Goal: Transaction & Acquisition: Obtain resource

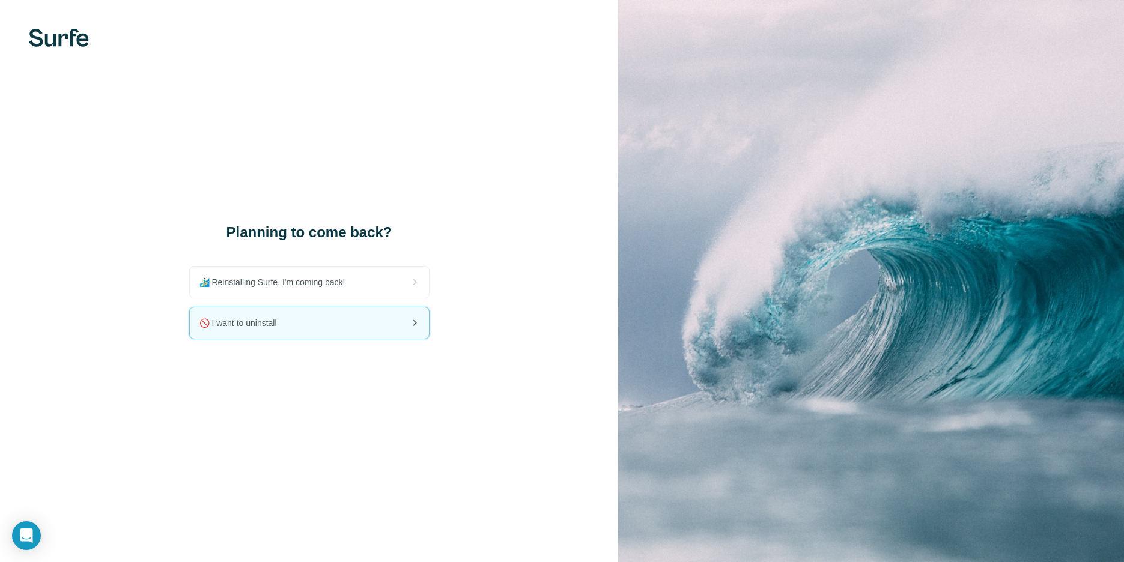
click at [304, 324] on div "🚫 I want to uninstall" at bounding box center [309, 323] width 239 height 31
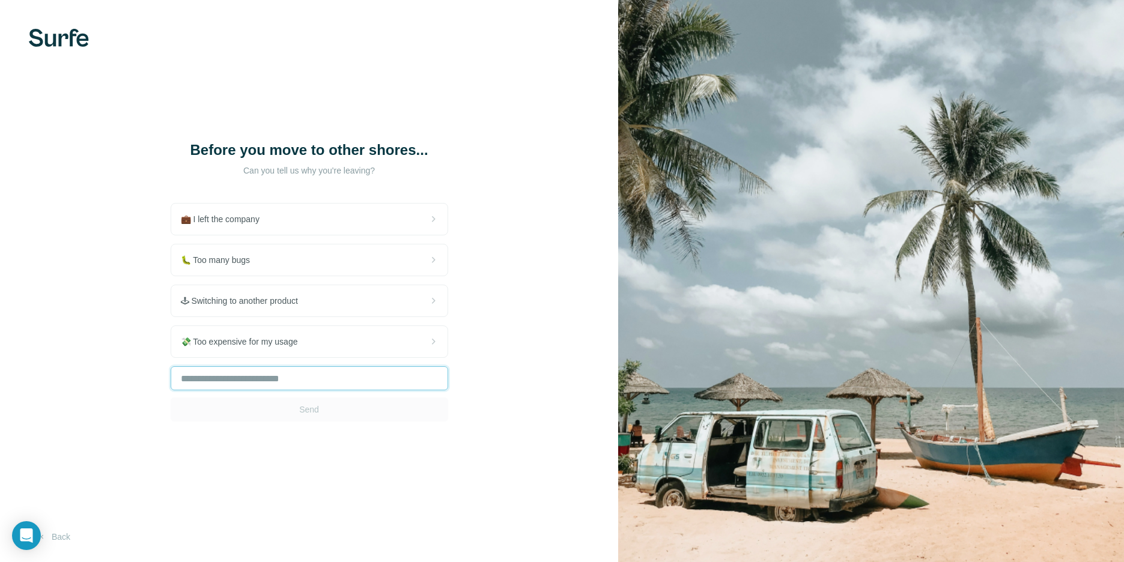
click at [243, 388] on input "text" at bounding box center [310, 378] width 278 height 24
type input "****"
click at [294, 412] on button "Send" at bounding box center [310, 410] width 278 height 24
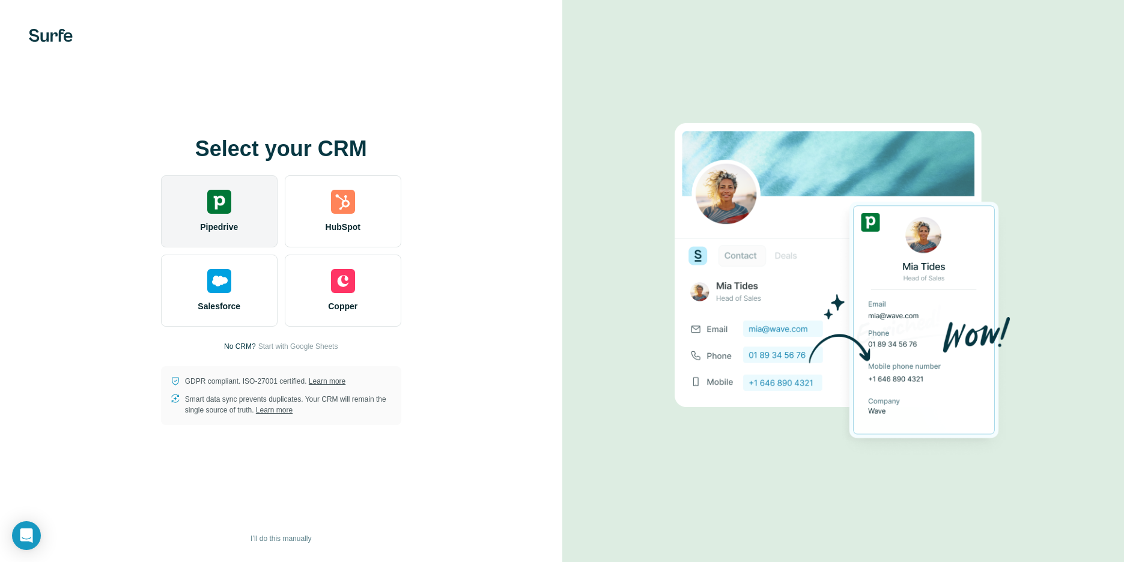
click at [194, 215] on div "Pipedrive" at bounding box center [219, 211] width 117 height 72
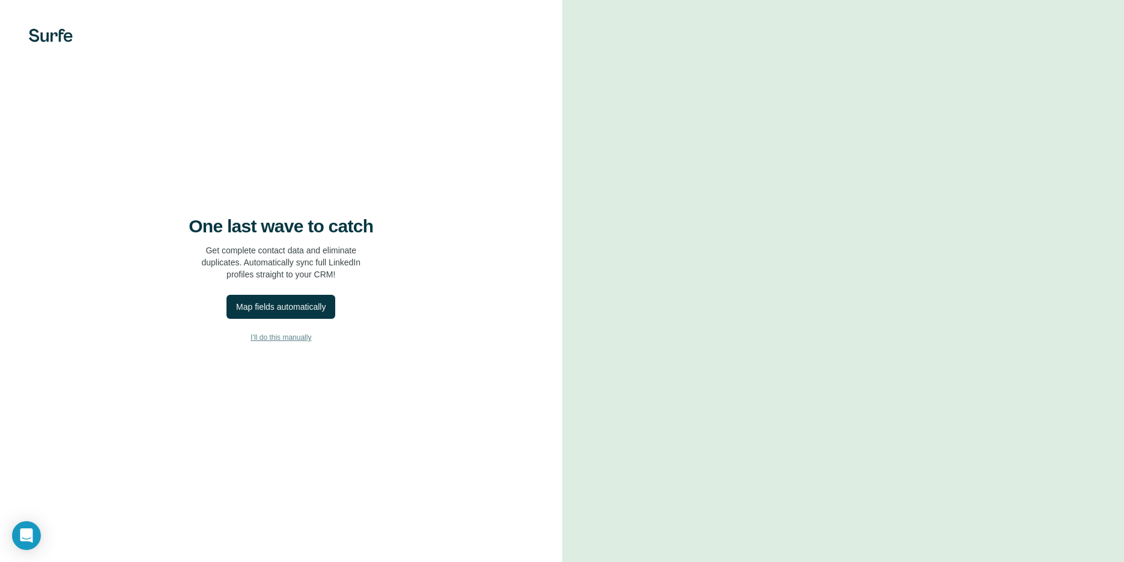
click at [260, 340] on span "I’ll do this manually" at bounding box center [280, 337] width 61 height 11
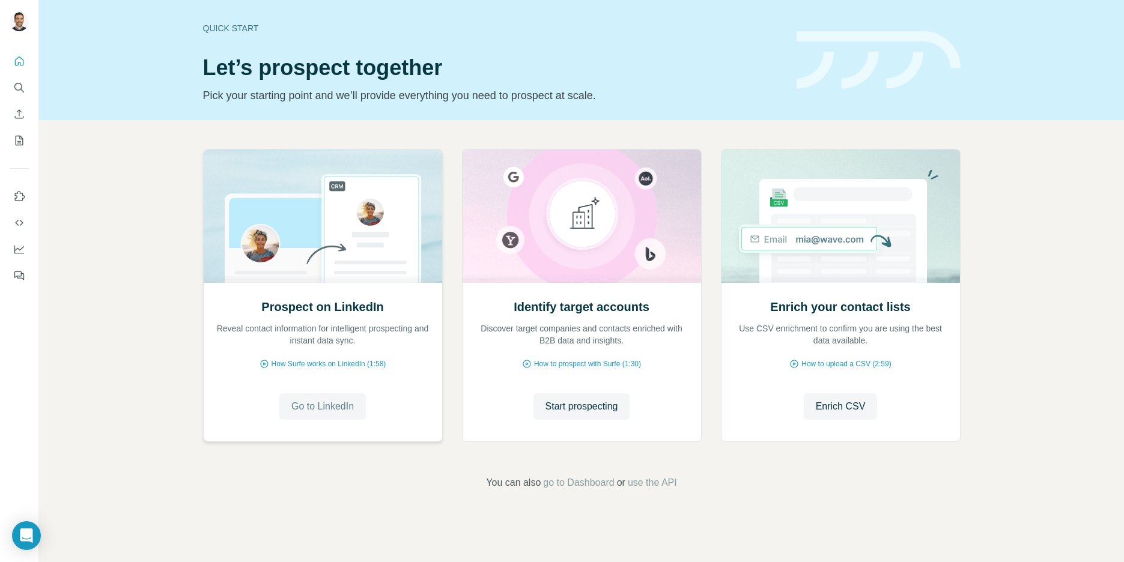
click at [333, 399] on button "Go to LinkedIn" at bounding box center [322, 406] width 86 height 26
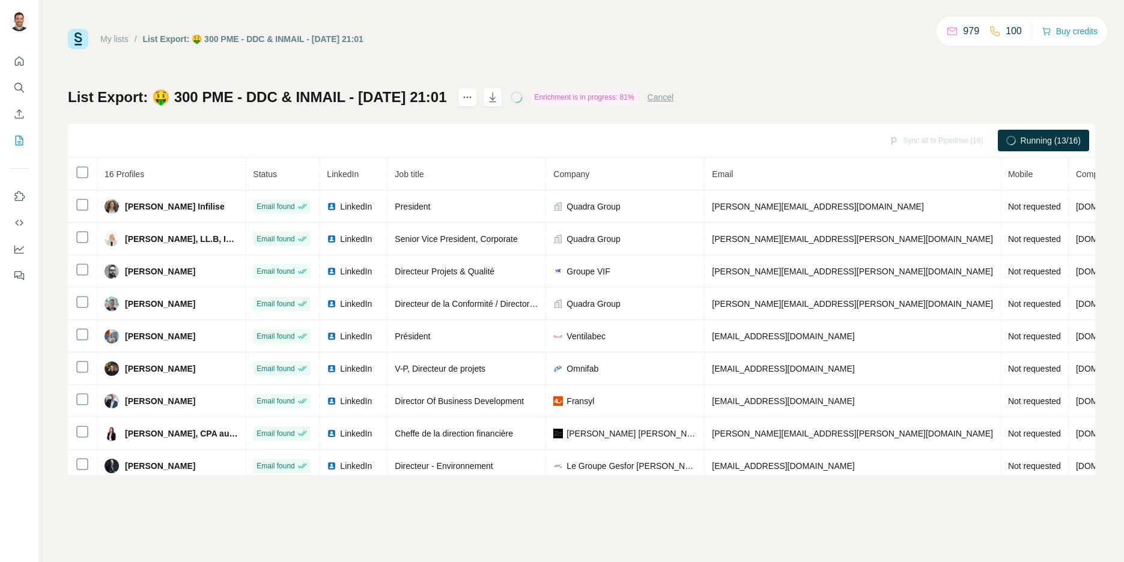
drag, startPoint x: 122, startPoint y: 44, endPoint x: 117, endPoint y: 38, distance: 7.6
click at [122, 44] on div "My lists" at bounding box center [114, 39] width 28 height 12
click at [117, 38] on link "My lists" at bounding box center [114, 39] width 28 height 10
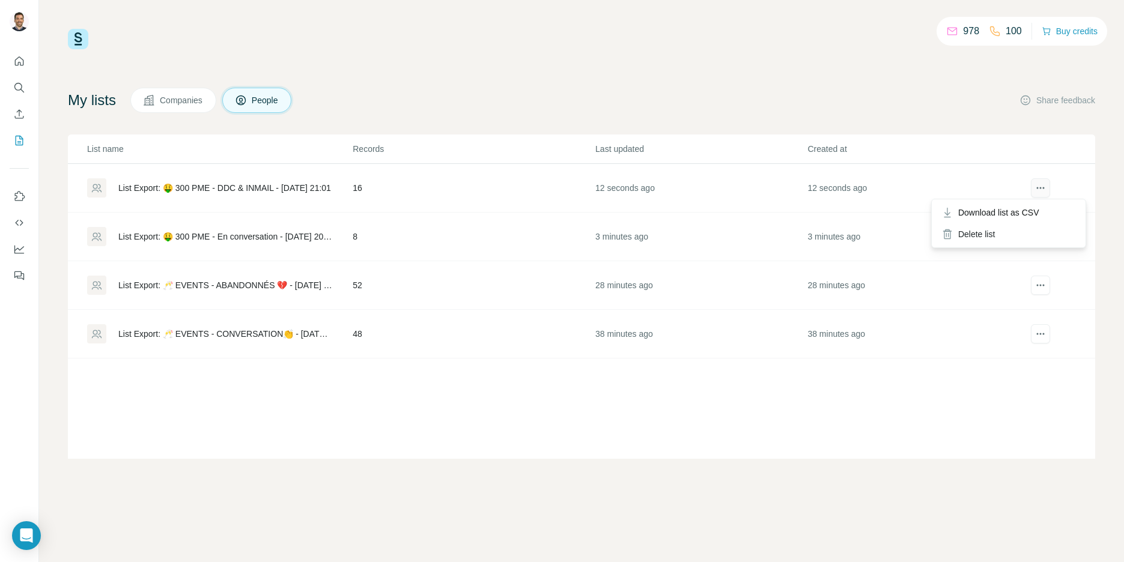
click at [1043, 188] on icon "actions" at bounding box center [1044, 188] width 2 height 2
click at [1033, 210] on span "Download list as CSV" at bounding box center [998, 213] width 81 height 12
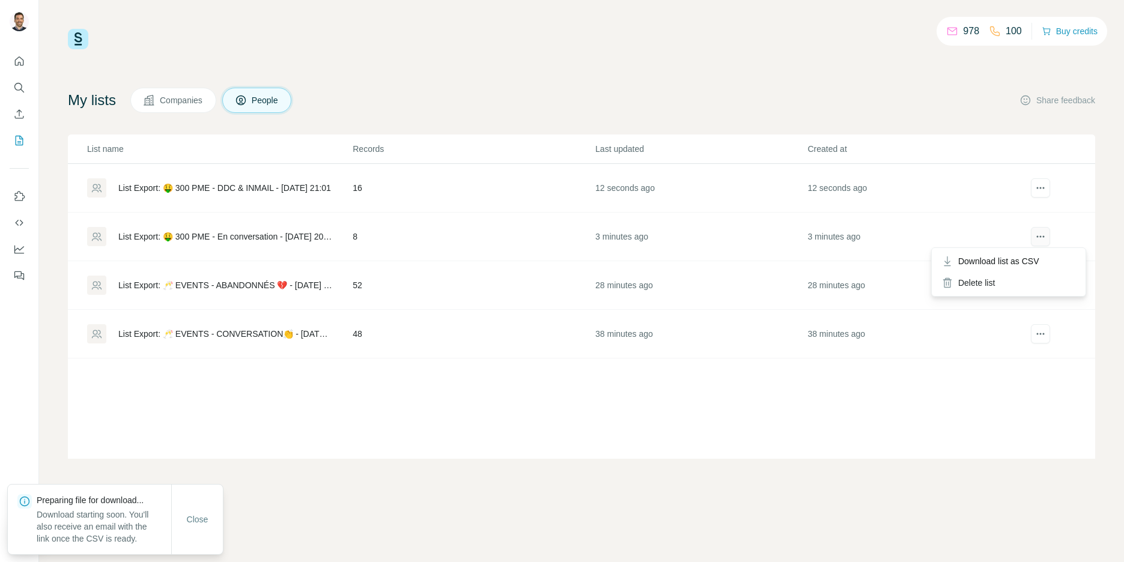
click at [1037, 237] on icon "actions" at bounding box center [1038, 237] width 2 height 2
click at [1016, 259] on span "Download list as CSV" at bounding box center [998, 261] width 81 height 12
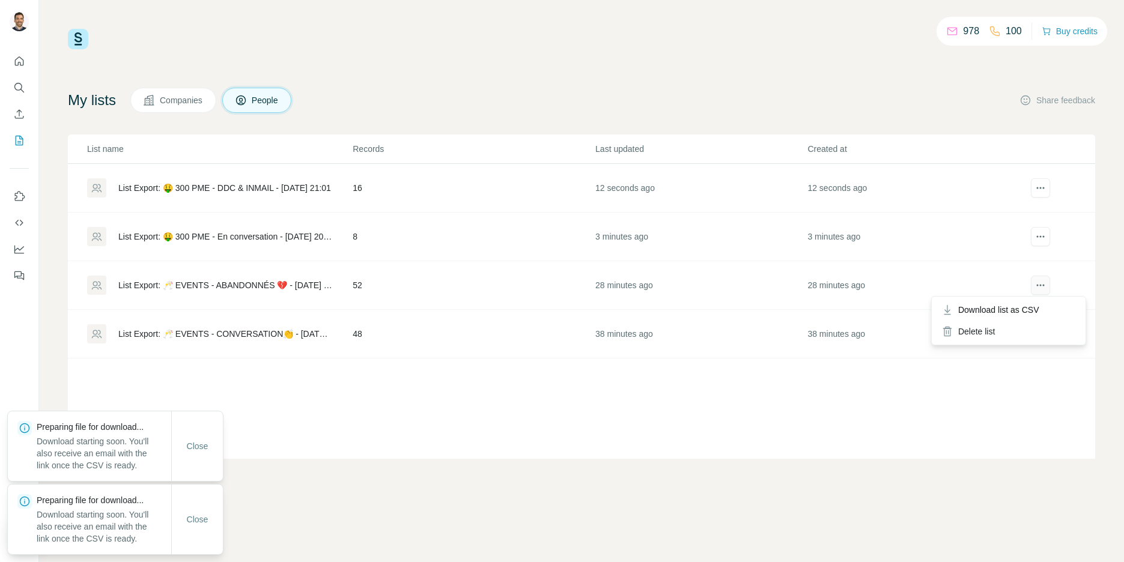
click at [1040, 284] on icon "actions" at bounding box center [1040, 285] width 12 height 12
click at [1010, 309] on span "Download list as CSV" at bounding box center [998, 310] width 81 height 12
click at [1042, 333] on icon "actions" at bounding box center [1040, 334] width 12 height 12
click at [1018, 356] on span "Download list as CSV" at bounding box center [998, 359] width 81 height 12
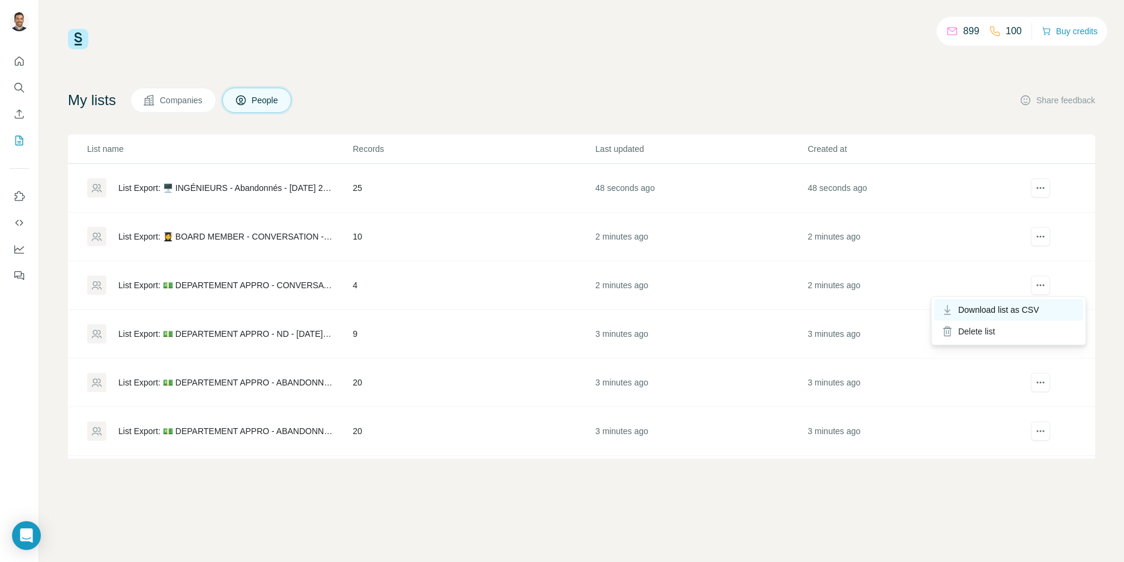
click at [1030, 302] on div "Download list as CSV" at bounding box center [1008, 310] width 149 height 22
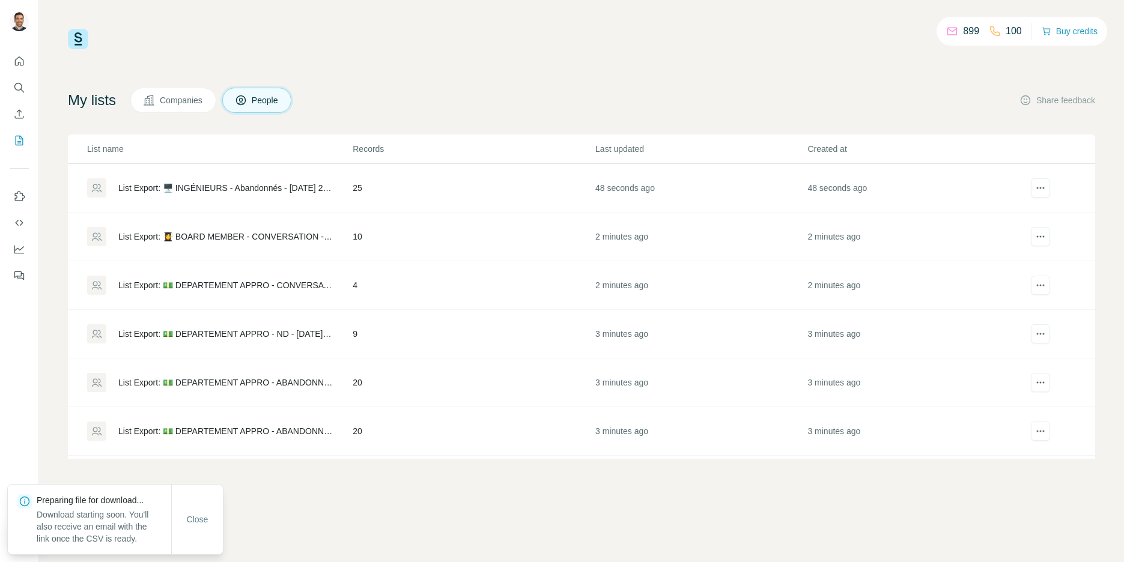
click at [1070, 241] on td at bounding box center [1057, 237] width 76 height 49
click at [1039, 235] on icon "actions" at bounding box center [1040, 237] width 12 height 12
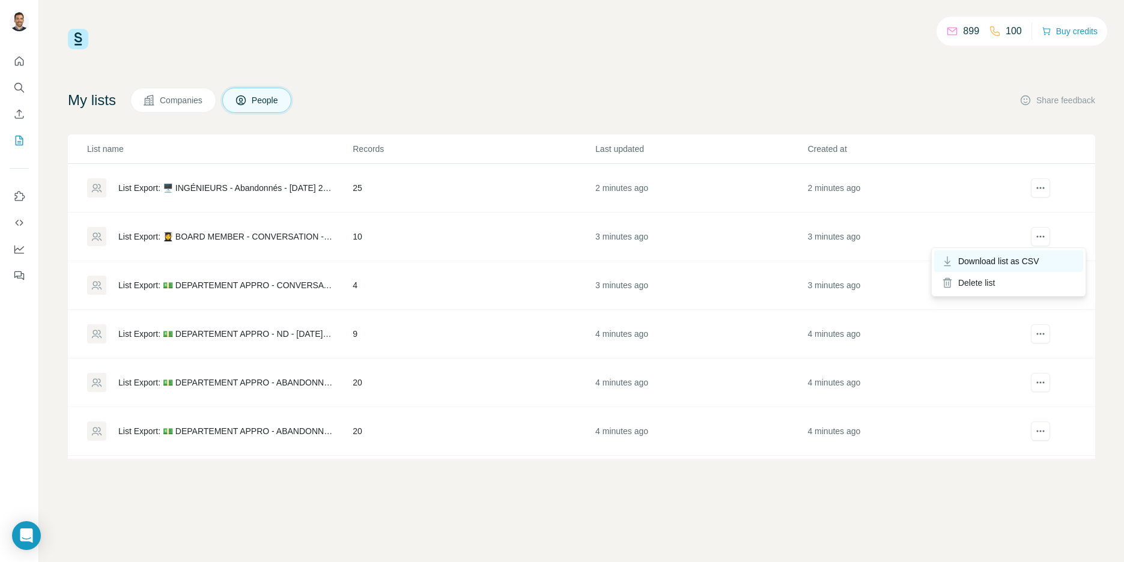
click at [1004, 256] on span "Download list as CSV" at bounding box center [998, 261] width 81 height 12
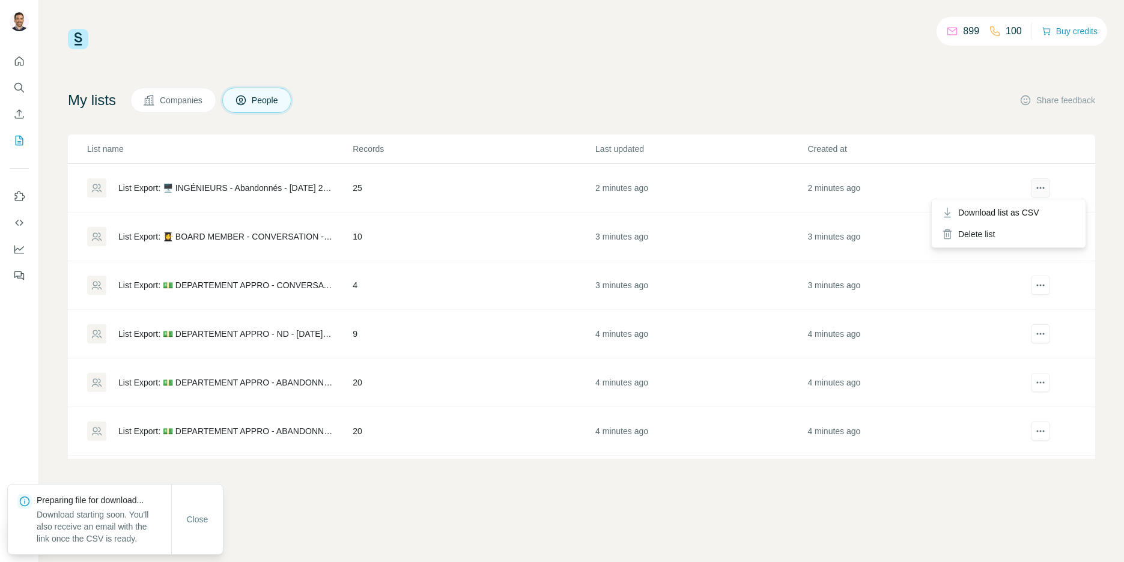
click at [1038, 186] on icon "actions" at bounding box center [1040, 188] width 12 height 12
click at [1011, 207] on span "Download list as CSV" at bounding box center [998, 213] width 81 height 12
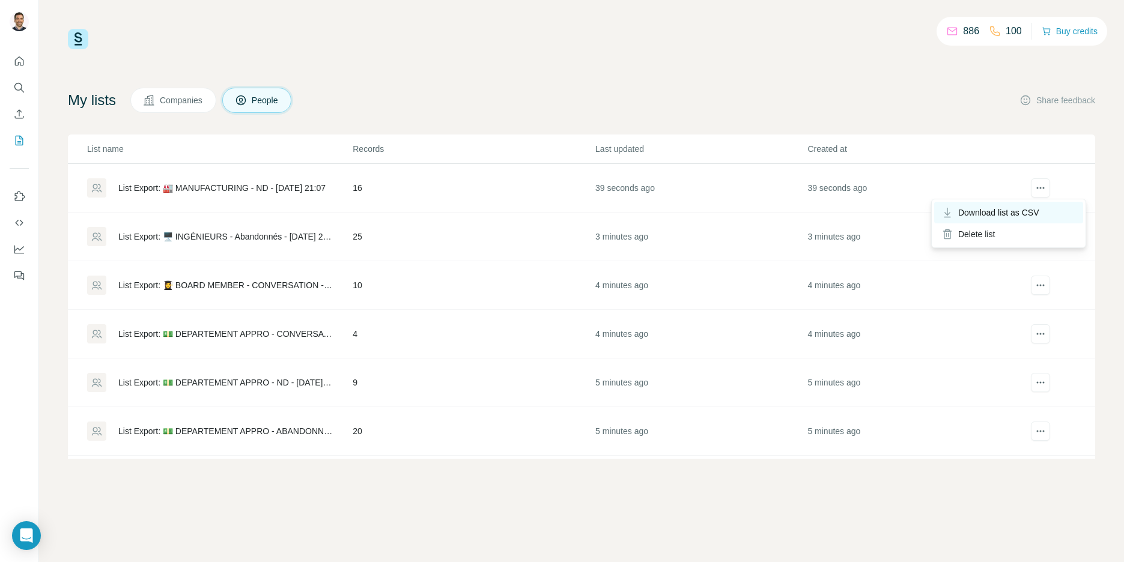
click at [1029, 207] on span "Download list as CSV" at bounding box center [998, 213] width 81 height 12
click at [1041, 181] on button "actions" at bounding box center [1040, 187] width 19 height 19
click at [1005, 210] on span "Download list as CSV" at bounding box center [998, 213] width 81 height 12
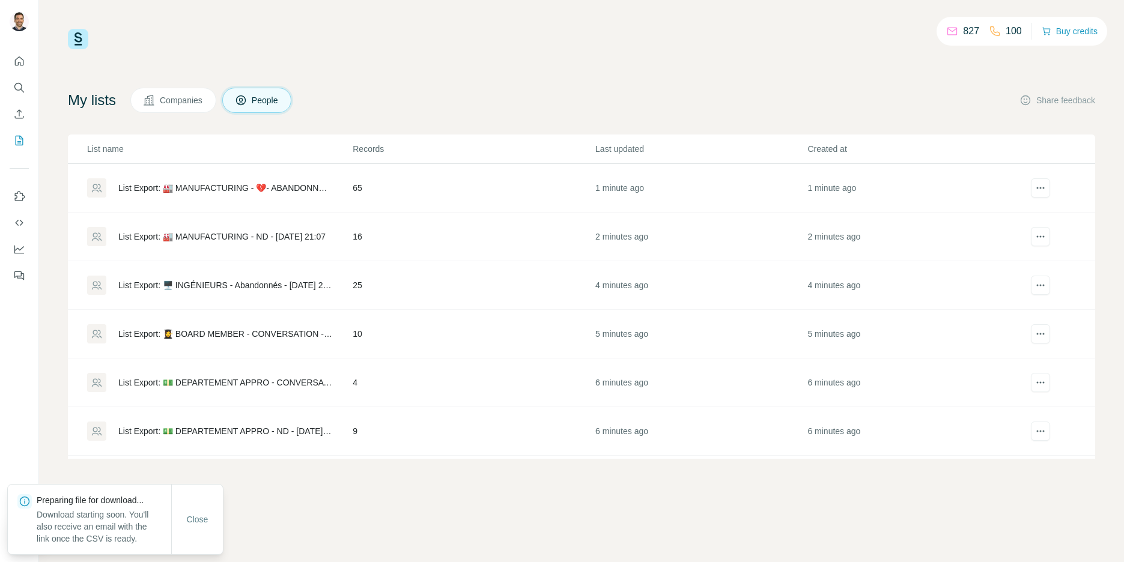
click at [431, 35] on div "827 100 Buy credits" at bounding box center [581, 39] width 1027 height 20
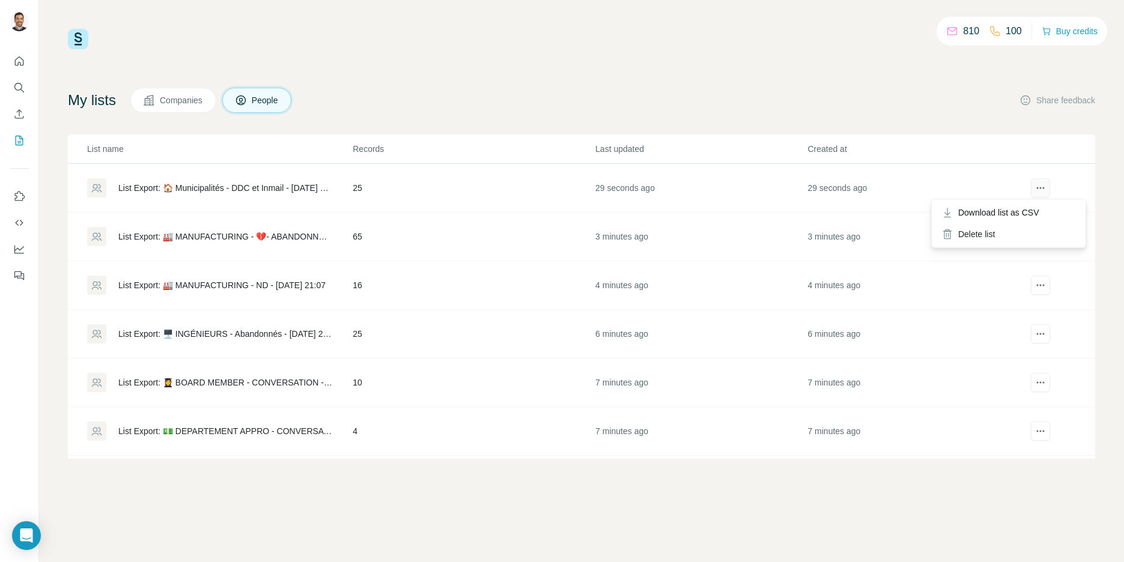
click at [1042, 187] on icon "actions" at bounding box center [1040, 188] width 12 height 12
click at [1024, 209] on span "Download list as CSV" at bounding box center [998, 213] width 81 height 12
click at [1028, 208] on span "Download list as CSV" at bounding box center [998, 213] width 81 height 12
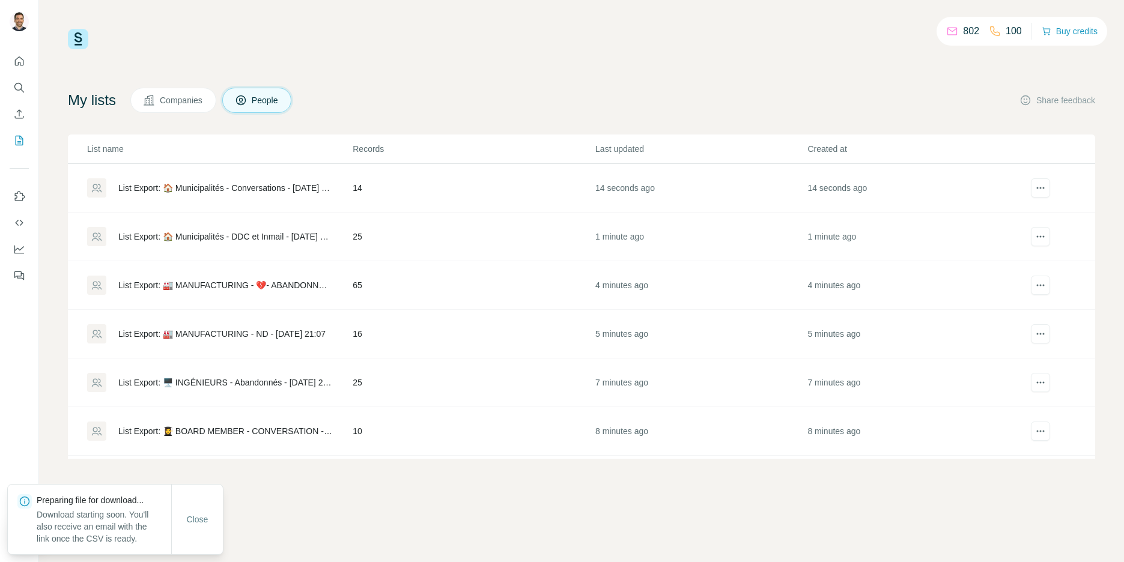
click at [198, 188] on div "List Export: 🏠 Municipalités - Conversations - [DATE] 21:11" at bounding box center [225, 188] width 214 height 12
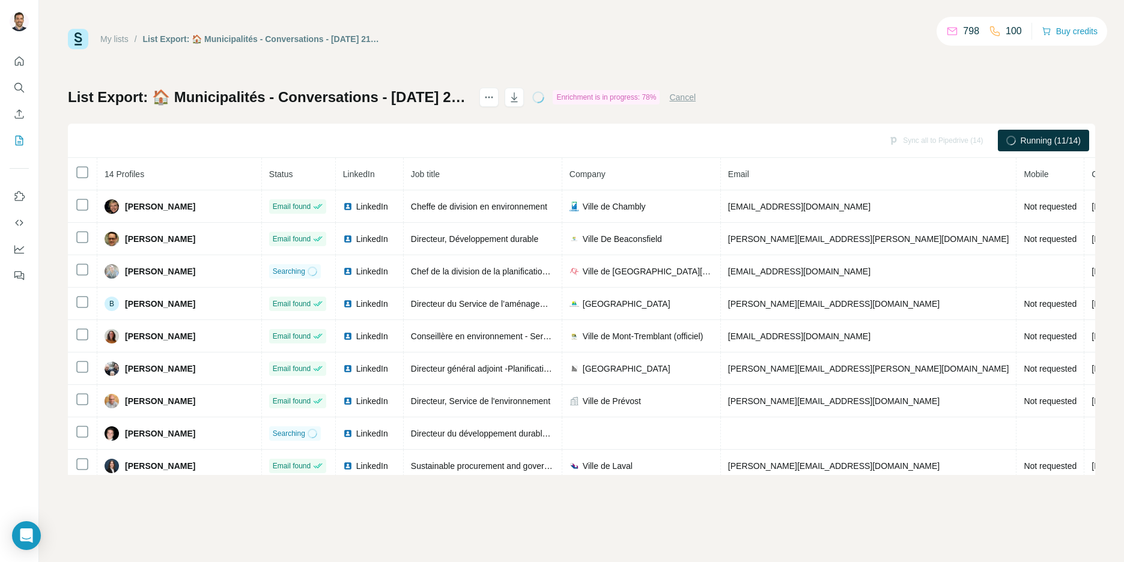
click at [110, 37] on link "My lists" at bounding box center [114, 39] width 28 height 10
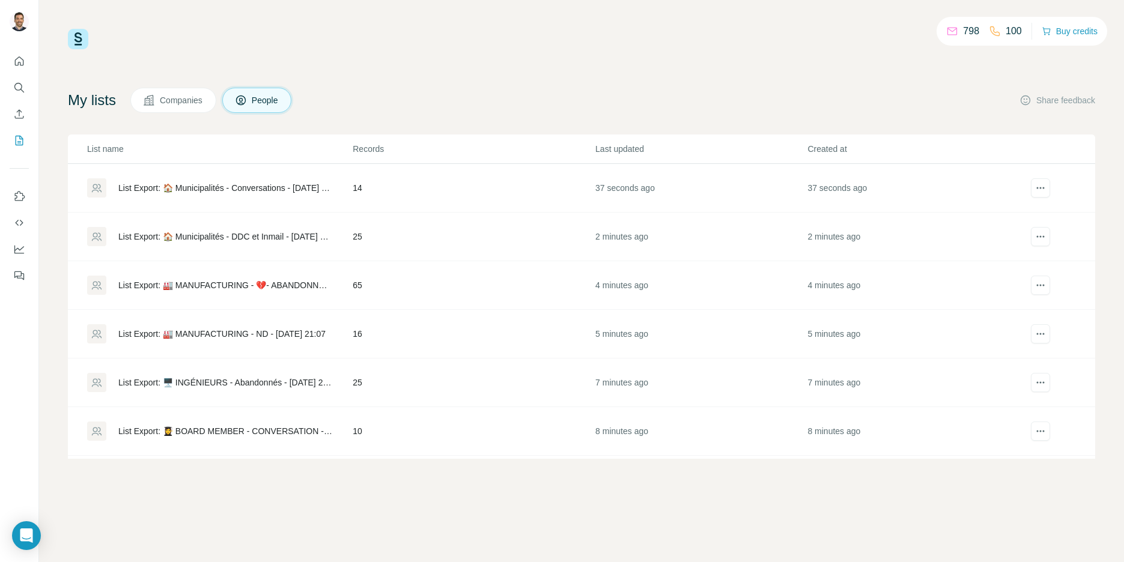
click at [238, 288] on div "List Export: 🏭 MANUFACTURING - 💔- ABANDONNÉS - [DATE] 21:08" at bounding box center [225, 285] width 214 height 12
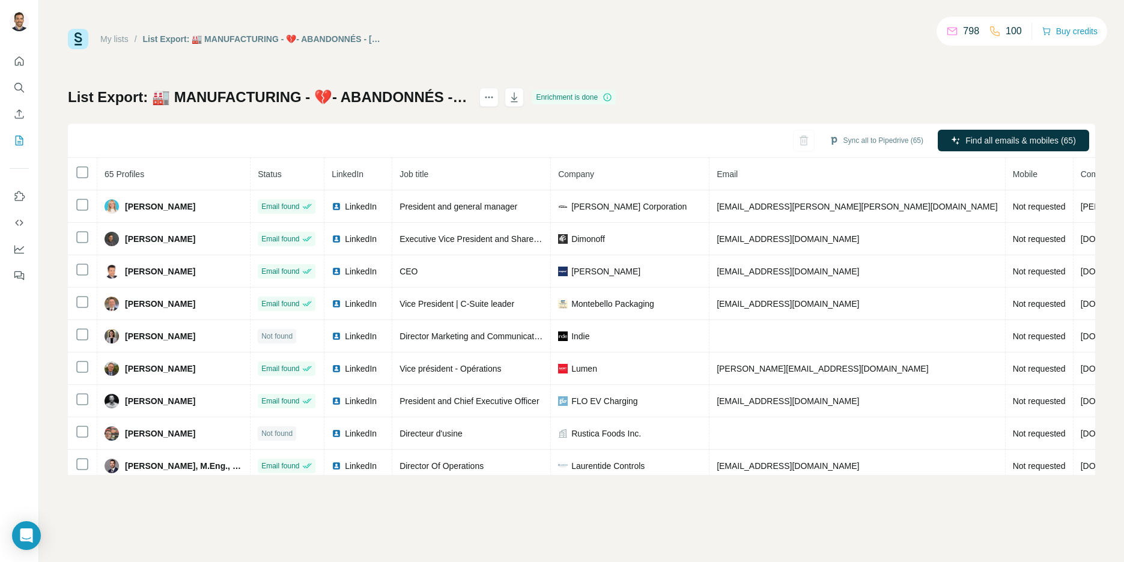
click at [109, 40] on link "My lists" at bounding box center [114, 39] width 28 height 10
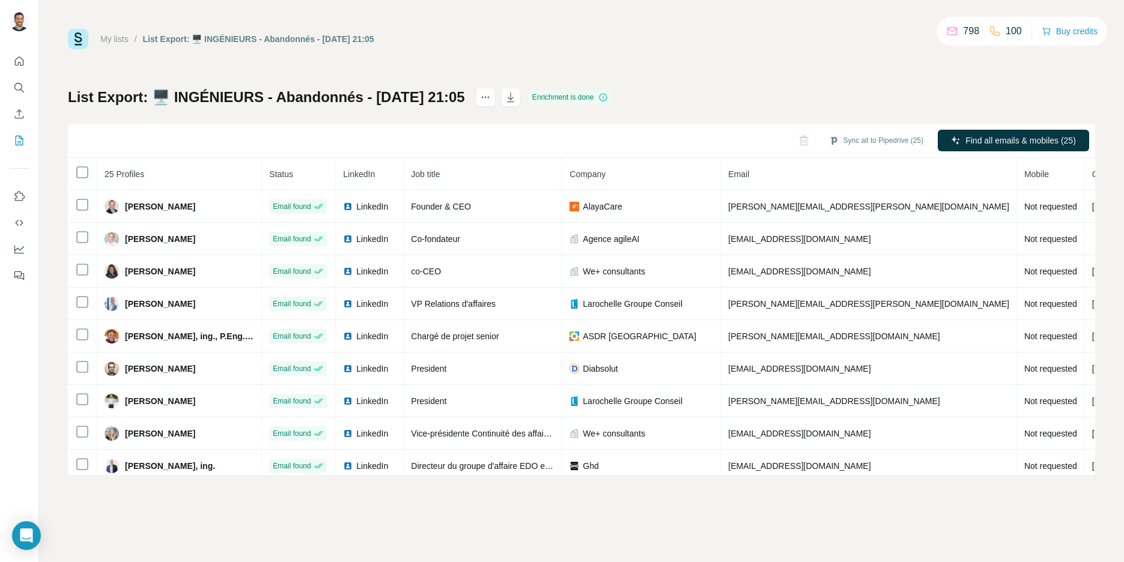
click at [119, 34] on link "My lists" at bounding box center [114, 39] width 28 height 10
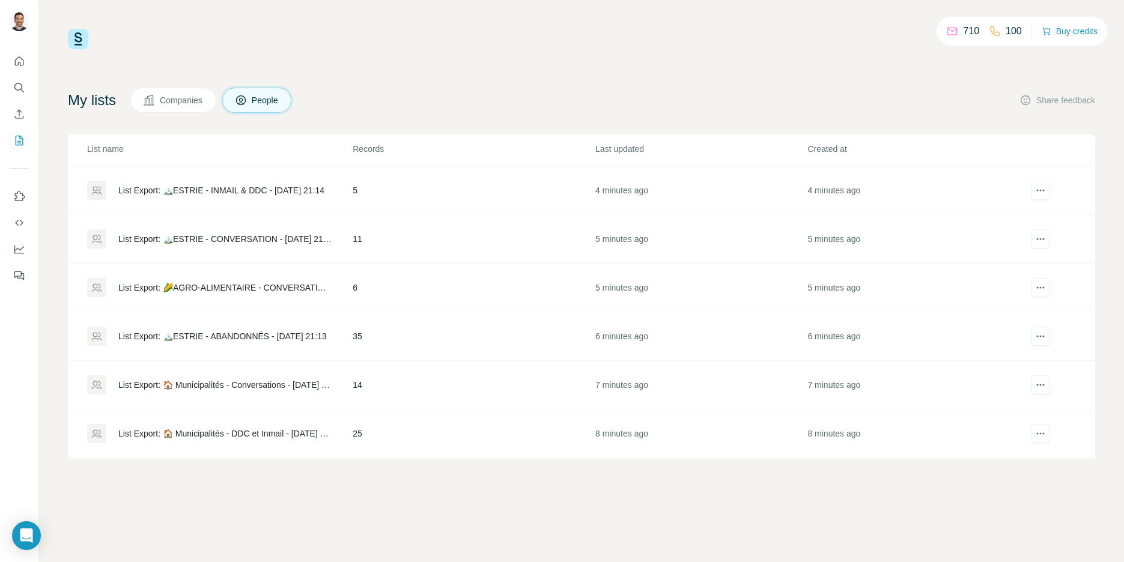
scroll to position [204, 0]
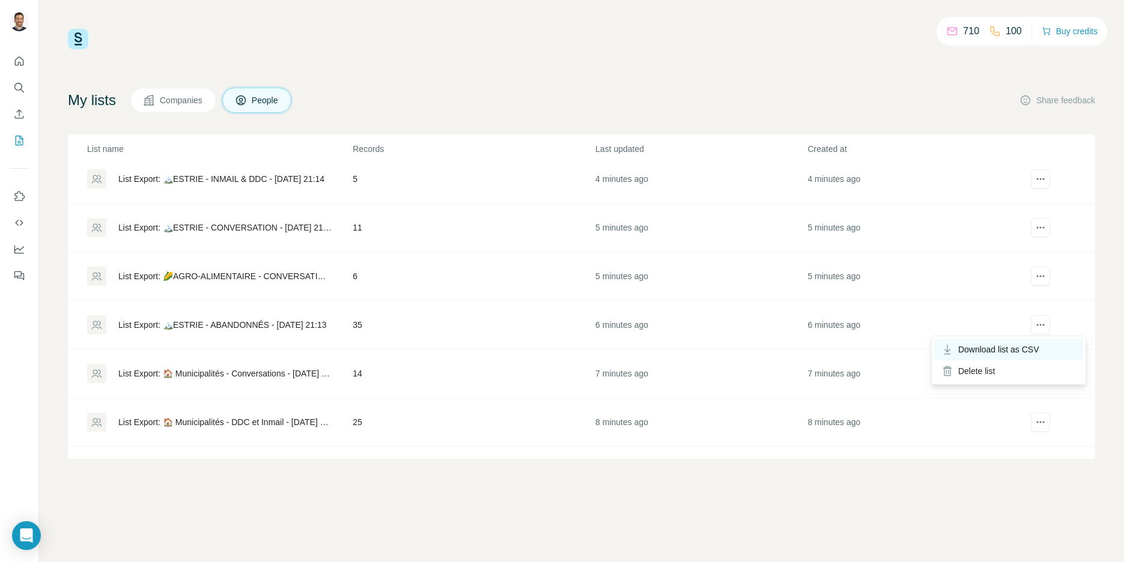
click at [1013, 346] on span "Download list as CSV" at bounding box center [998, 350] width 81 height 12
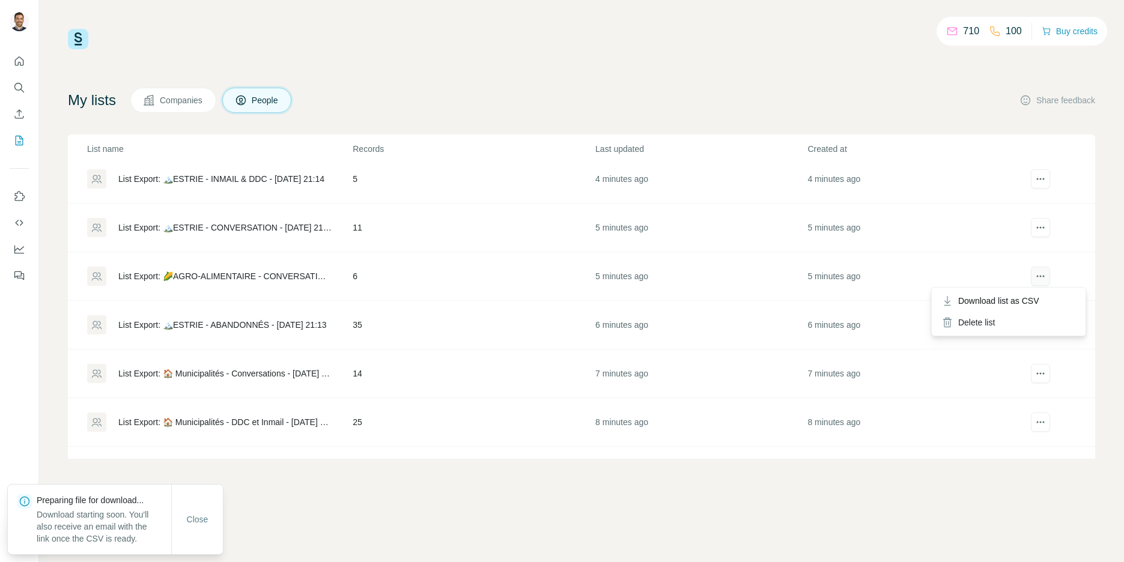
click at [1043, 277] on icon "actions" at bounding box center [1040, 276] width 12 height 12
click at [1019, 296] on span "Download list as CSV" at bounding box center [998, 301] width 81 height 12
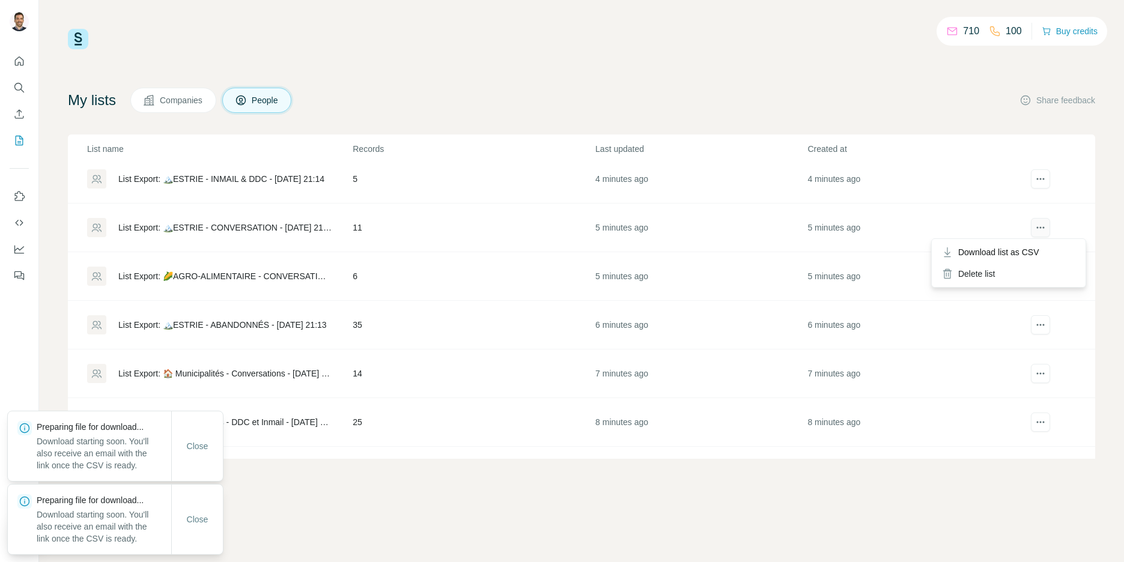
click at [1043, 229] on icon "actions" at bounding box center [1040, 228] width 12 height 12
click at [1039, 246] on span "Download list as CSV" at bounding box center [998, 252] width 81 height 12
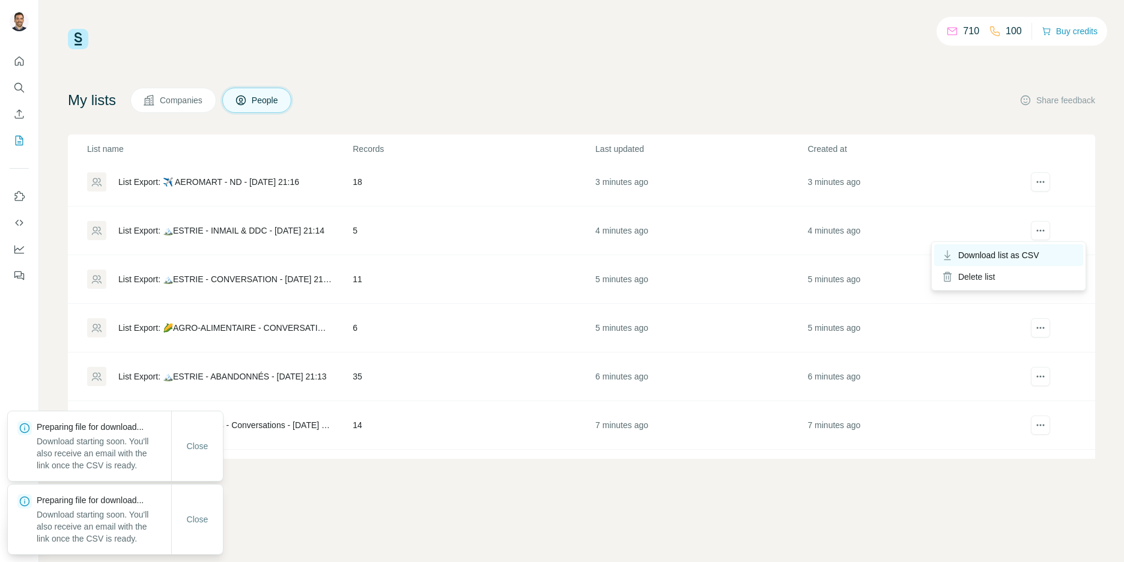
click at [1035, 244] on div "Download list as CSV" at bounding box center [1008, 255] width 149 height 22
click at [1036, 202] on span "Download list as CSV" at bounding box center [998, 207] width 81 height 12
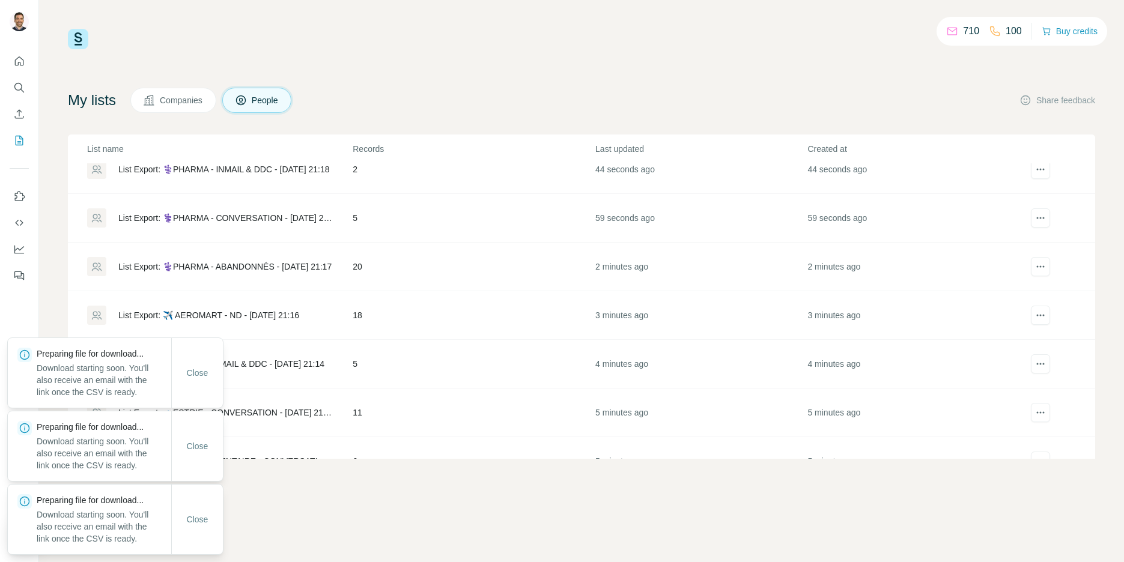
scroll to position [0, 0]
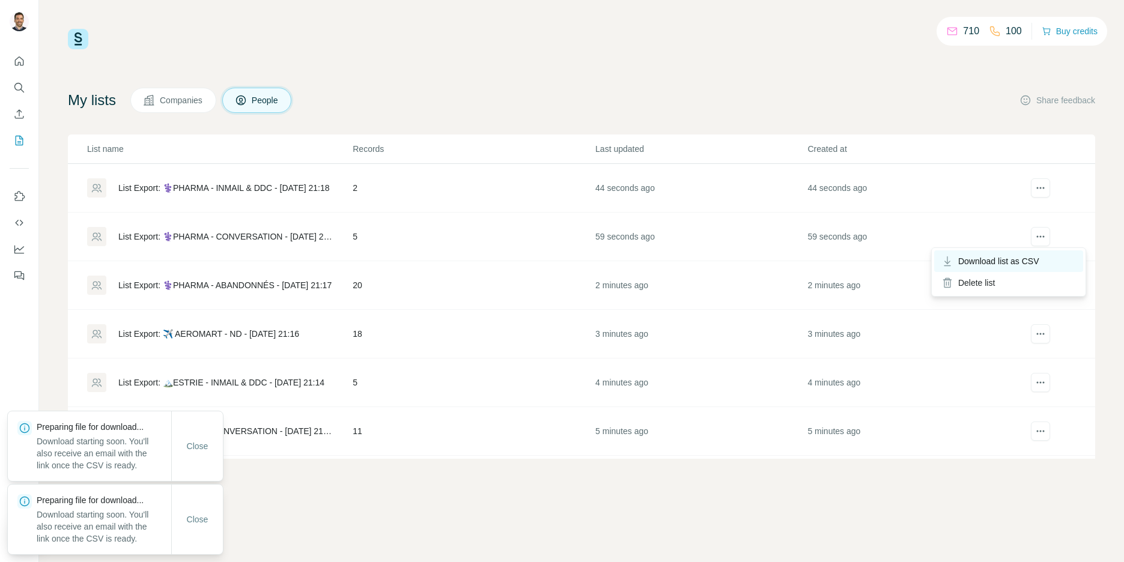
click at [1037, 253] on div "Download list as CSV" at bounding box center [1008, 261] width 149 height 22
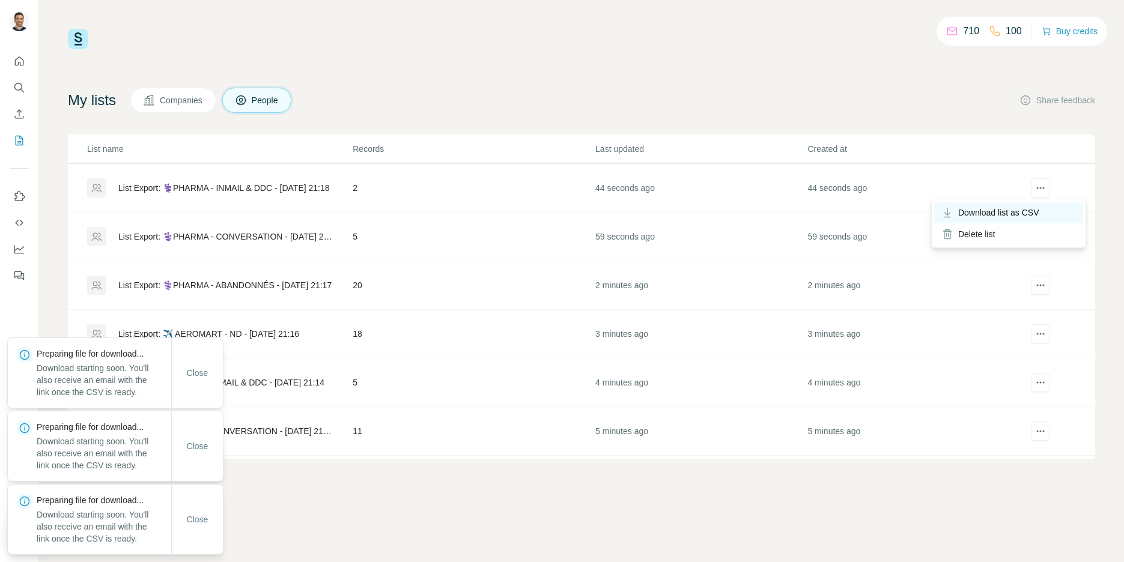
click at [1043, 207] on div "Download list as CSV" at bounding box center [1008, 213] width 149 height 22
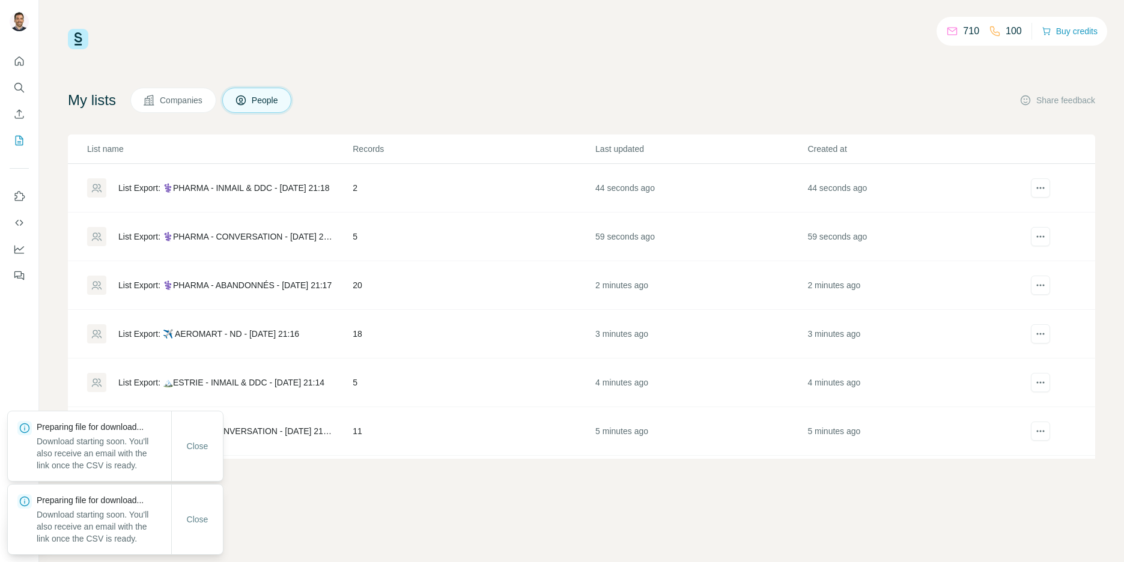
click at [186, 282] on div "List Export: ⚕️PHARMA - ABANDONNÉS - [DATE] 21:17" at bounding box center [224, 285] width 213 height 12
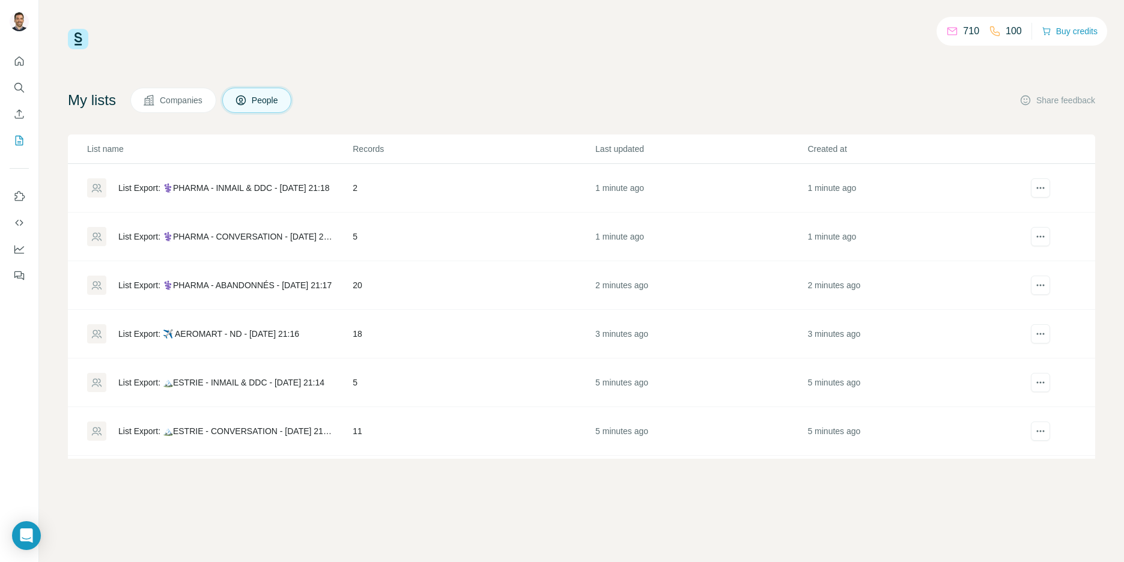
click at [223, 284] on div "List Export: ⚕️PHARMA - ABANDONNÉS - [DATE] 21:17" at bounding box center [224, 285] width 213 height 12
click at [211, 333] on div "List Export: ✈️ AEROMART - ND - [DATE] 21:16" at bounding box center [208, 334] width 181 height 12
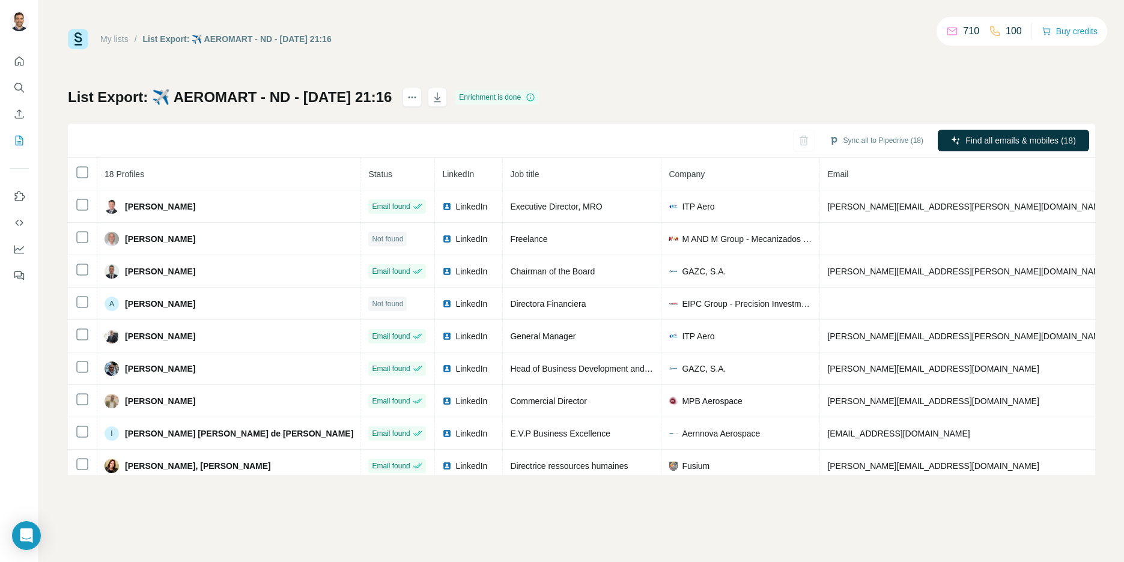
click at [120, 41] on link "My lists" at bounding box center [114, 39] width 28 height 10
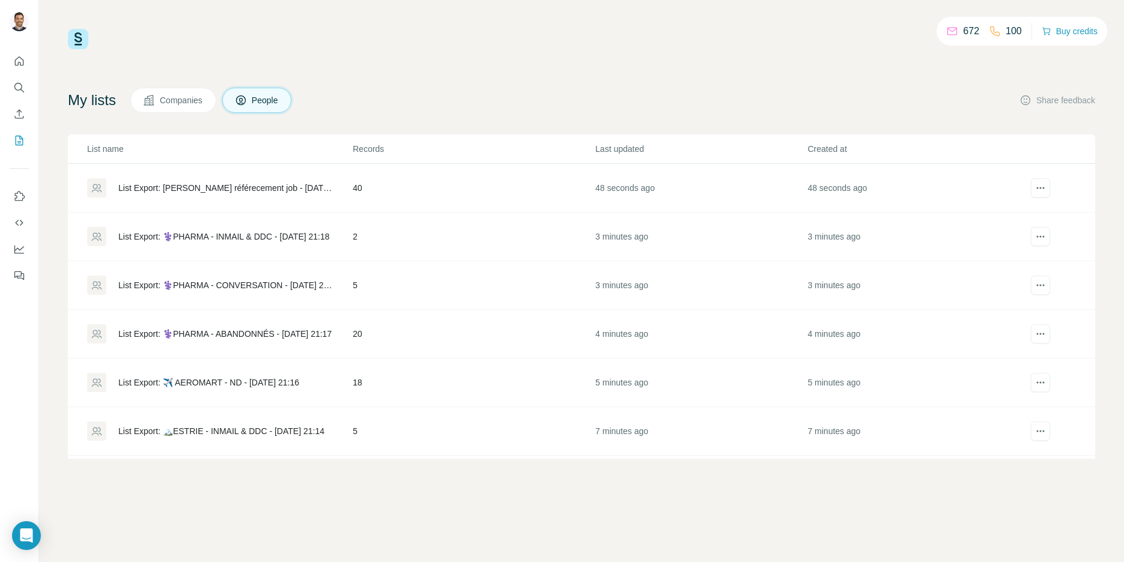
click at [153, 187] on div "List Export: [PERSON_NAME] référecement job - [DATE] 21:20" at bounding box center [225, 188] width 214 height 12
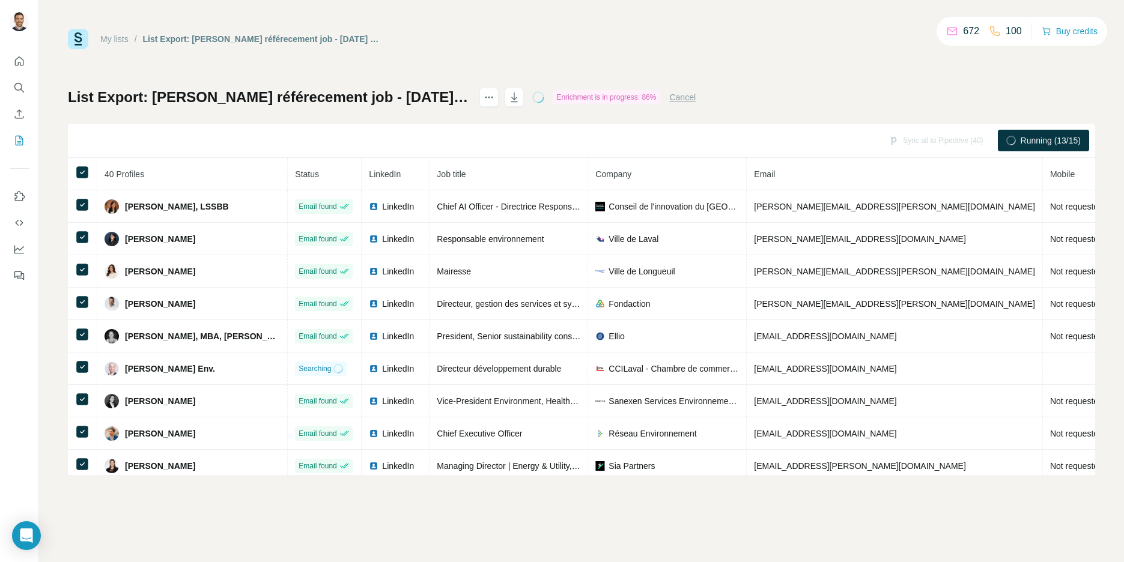
click at [108, 39] on link "My lists" at bounding box center [114, 39] width 28 height 10
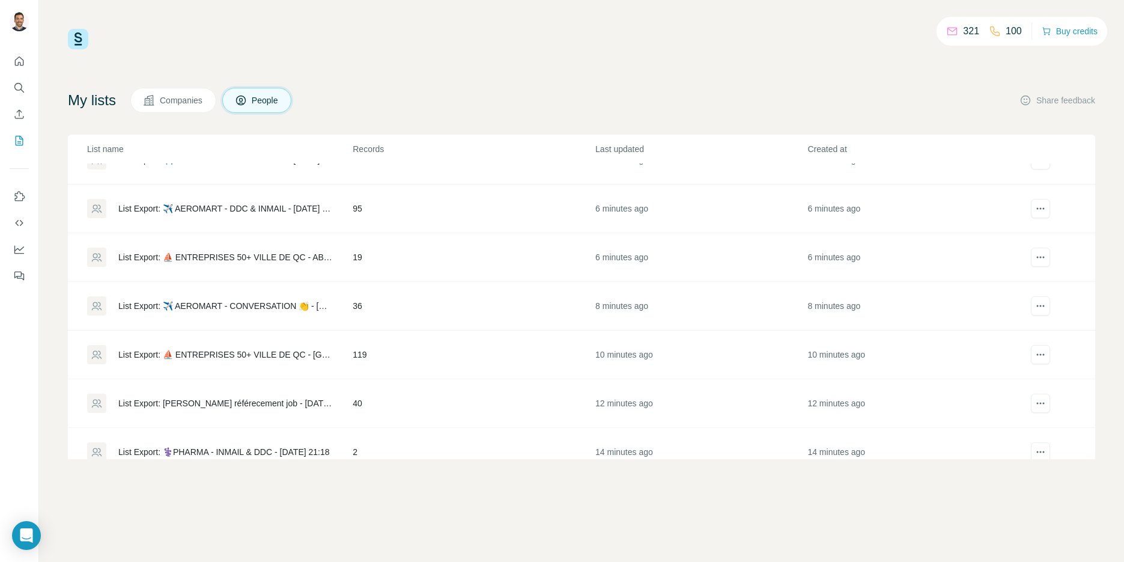
scroll to position [85, 0]
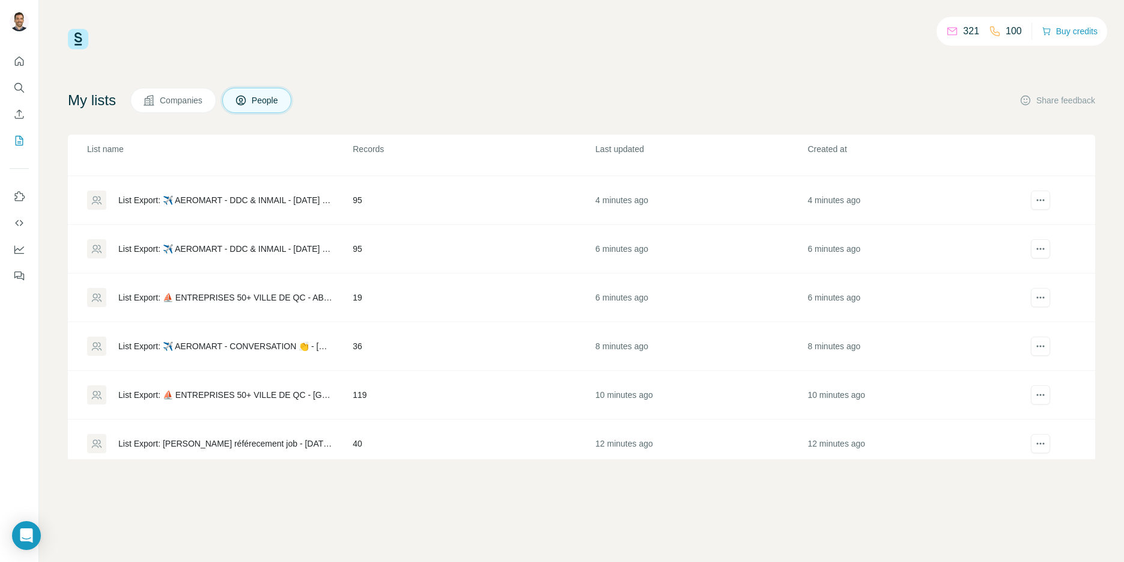
drag, startPoint x: 216, startPoint y: 389, endPoint x: 229, endPoint y: 390, distance: 13.3
click at [217, 395] on div "List Export: ⛵ ENTREPRISES 50+ VILLE DE QC - [GEOGRAPHIC_DATA] - [DATE] 21:22" at bounding box center [225, 395] width 214 height 12
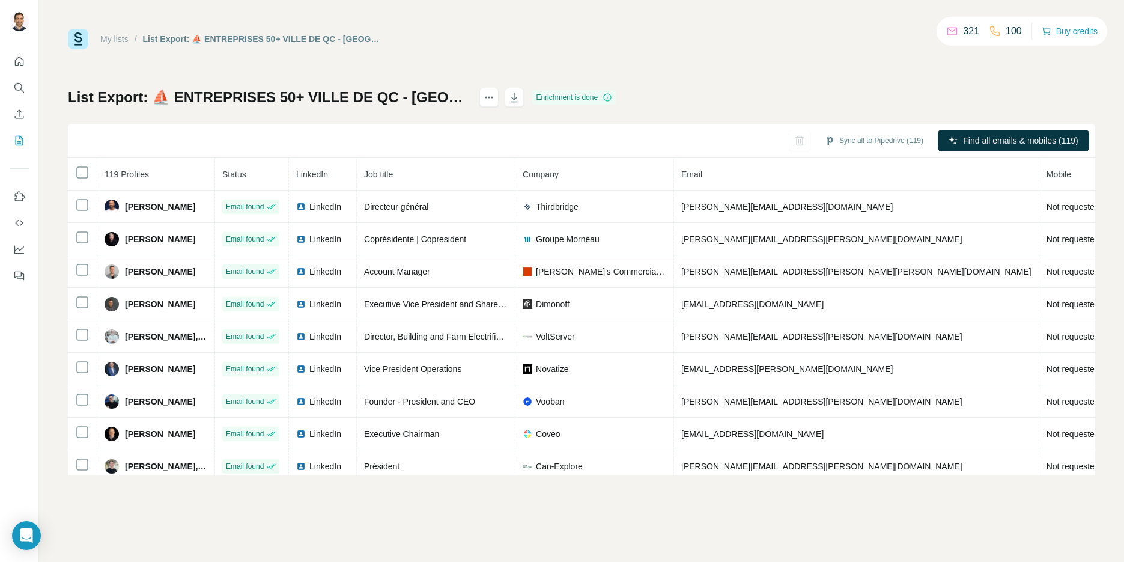
drag, startPoint x: 120, startPoint y: 39, endPoint x: 119, endPoint y: 45, distance: 6.0
click at [120, 39] on link "My lists" at bounding box center [114, 39] width 28 height 10
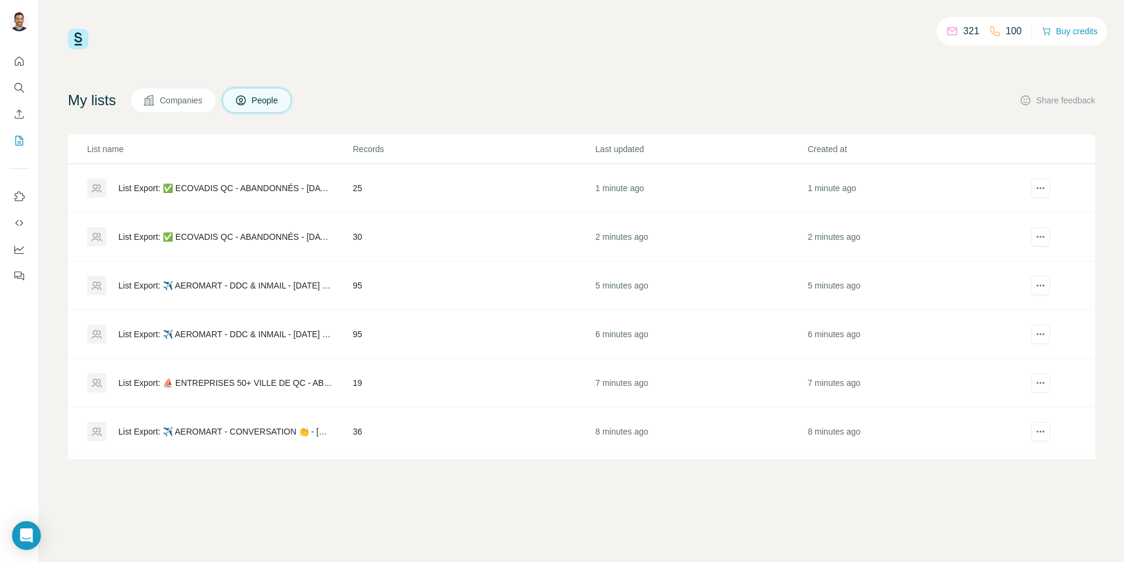
click at [212, 331] on div "List Export: ✈️ AEROMART - DDC & INMAIL - 17/09/2025 21:26" at bounding box center [225, 334] width 214 height 12
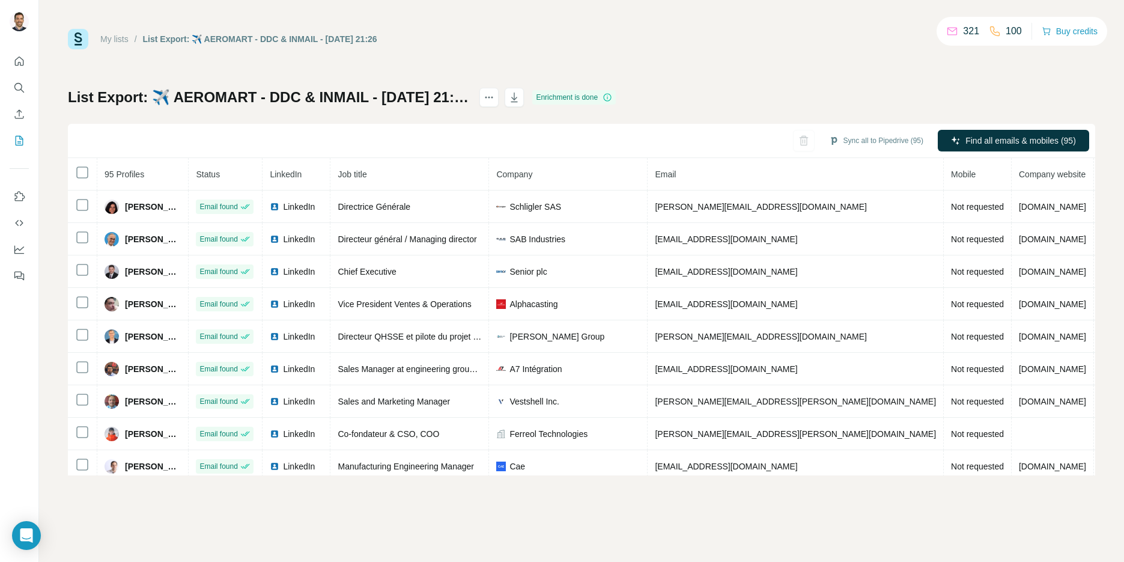
drag, startPoint x: 120, startPoint y: 41, endPoint x: 135, endPoint y: 53, distance: 18.9
click at [120, 41] on link "My lists" at bounding box center [114, 39] width 28 height 10
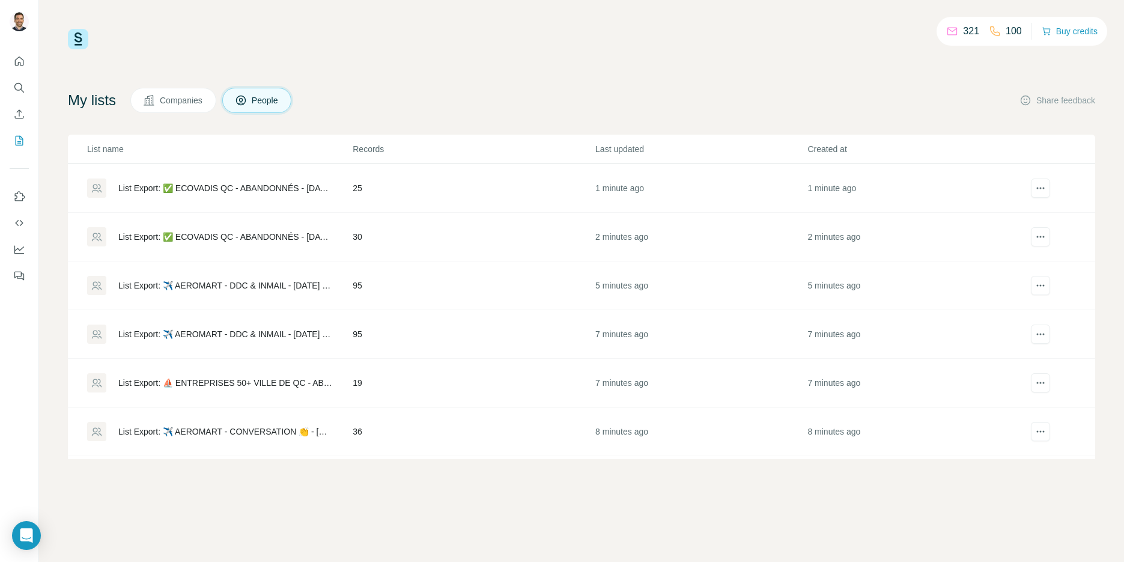
click at [238, 280] on div "List Export: ✈️ AEROMART - DDC & INMAIL - 17/09/2025 21:28" at bounding box center [225, 285] width 214 height 12
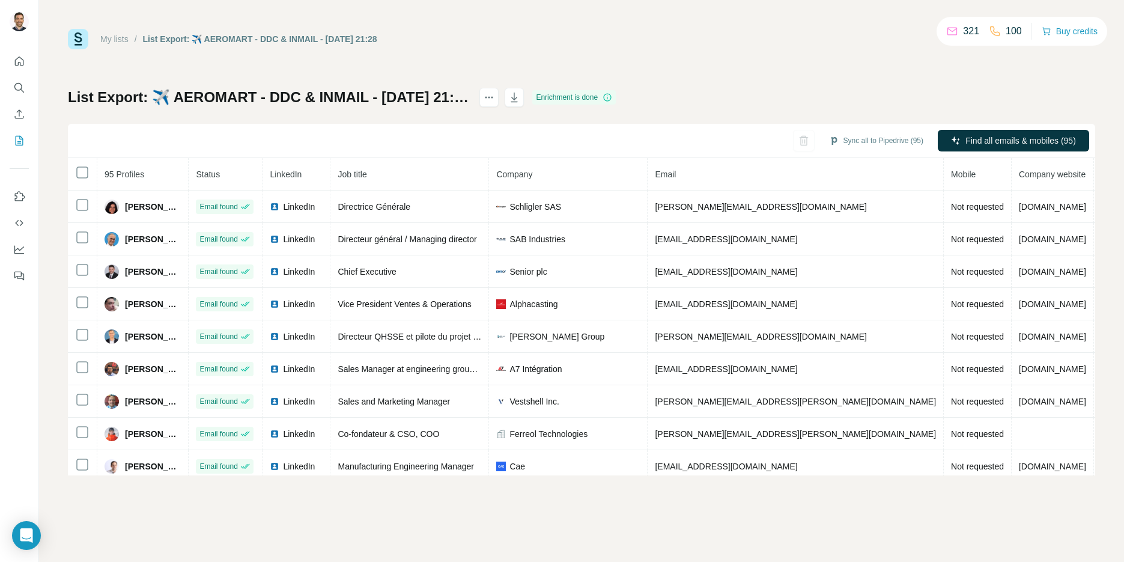
drag, startPoint x: 117, startPoint y: 36, endPoint x: 125, endPoint y: 41, distance: 9.7
click at [117, 36] on link "My lists" at bounding box center [114, 39] width 28 height 10
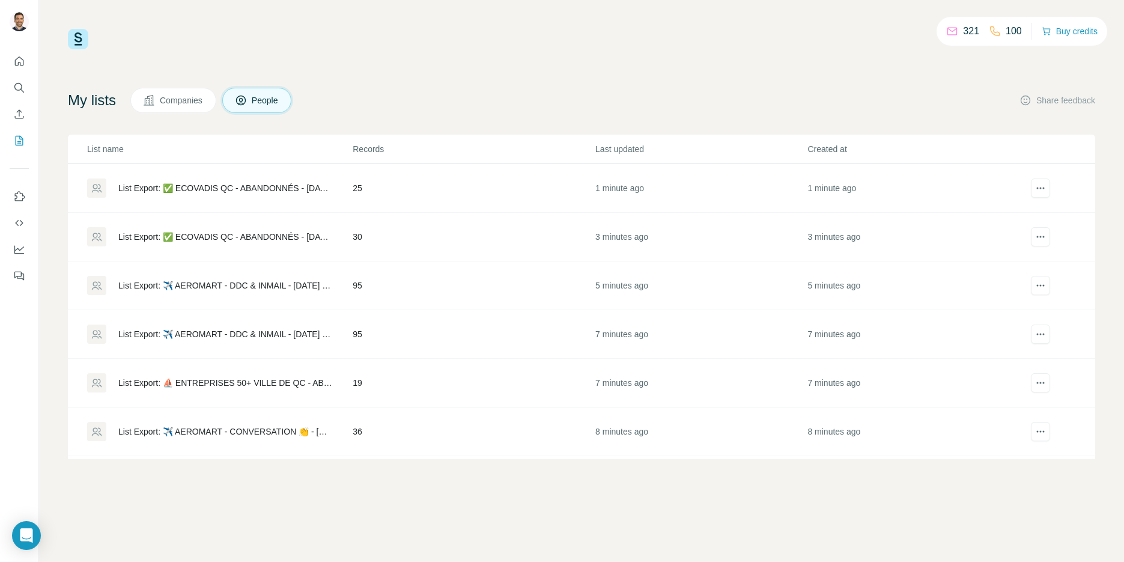
click at [252, 240] on div "List Export: ✅ ECOVADIS QC - ABANDONNÉS - 17/09/2025 21:30" at bounding box center [225, 237] width 214 height 12
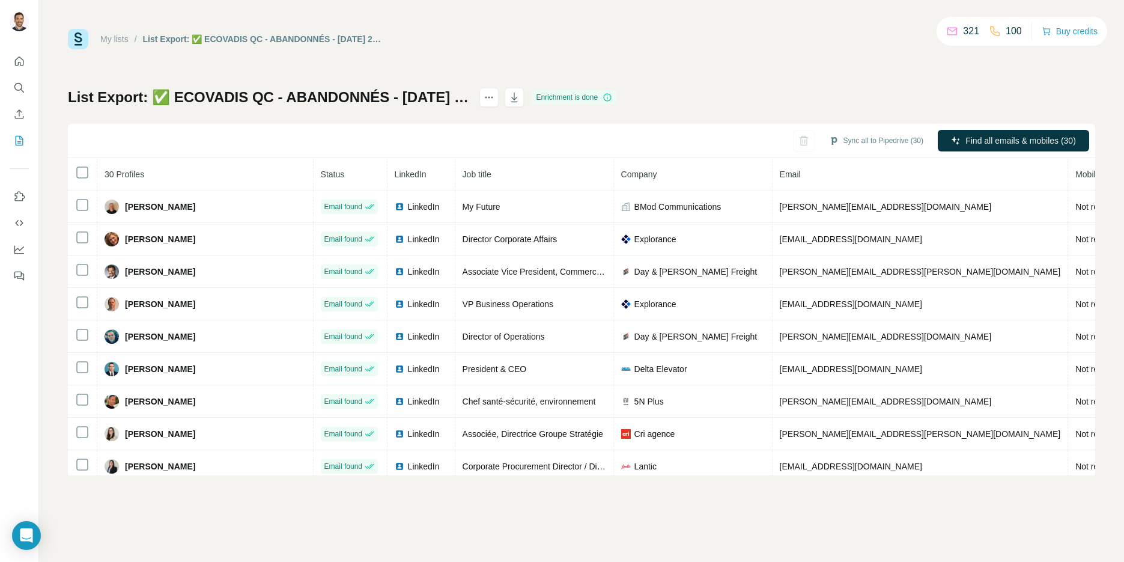
drag, startPoint x: 117, startPoint y: 41, endPoint x: 121, endPoint y: 48, distance: 7.8
click at [117, 41] on link "My lists" at bounding box center [114, 39] width 28 height 10
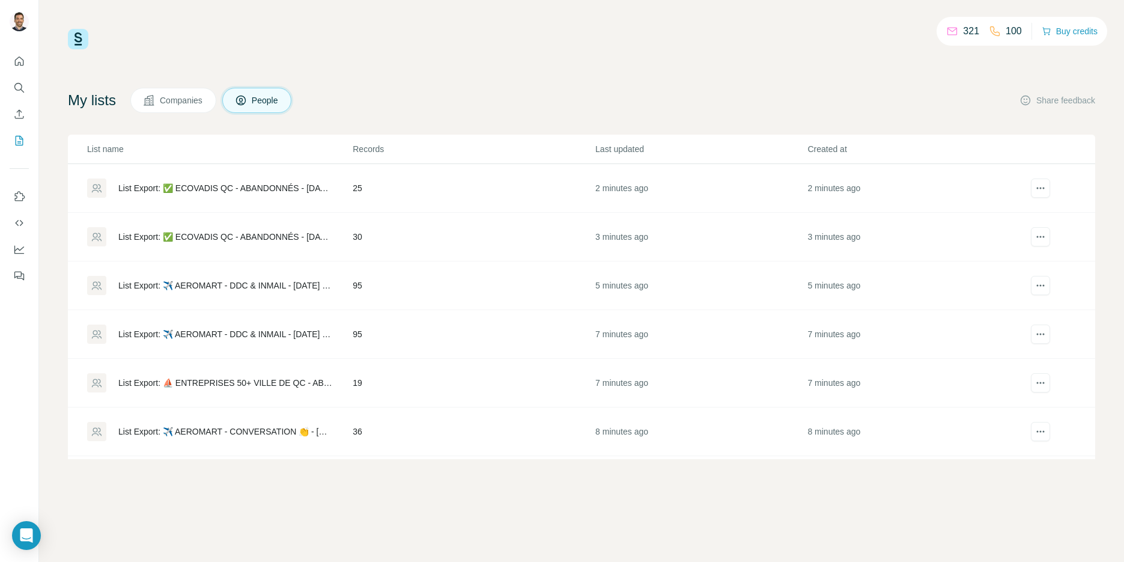
click at [234, 192] on div "List Export: ✅ ECOVADIS QC - ABANDONNÉS - 17/09/2025 21:31" at bounding box center [225, 188] width 214 height 12
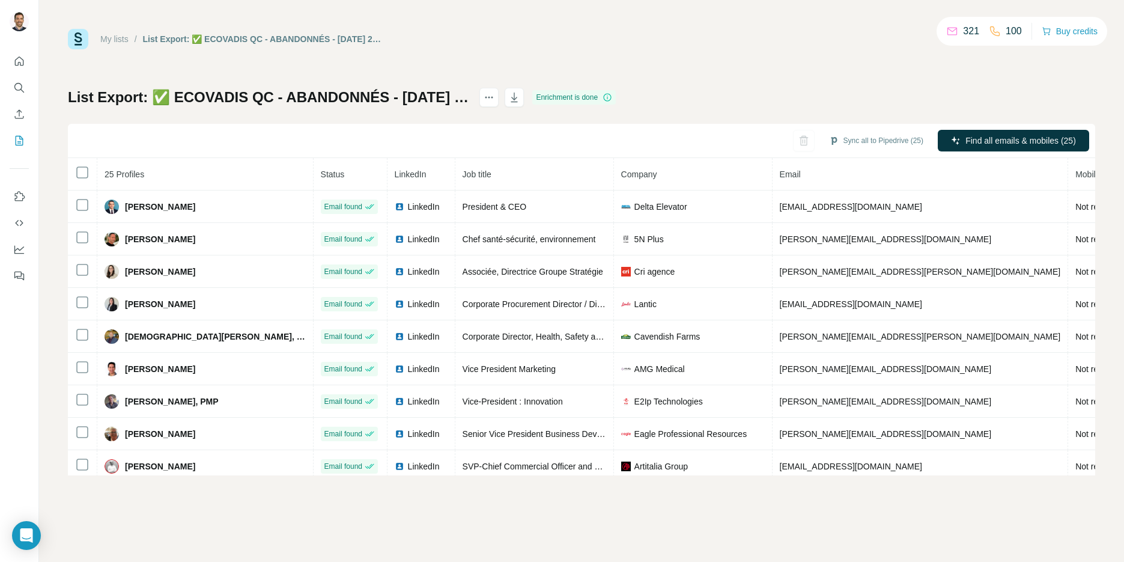
click at [114, 40] on link "My lists" at bounding box center [114, 39] width 28 height 10
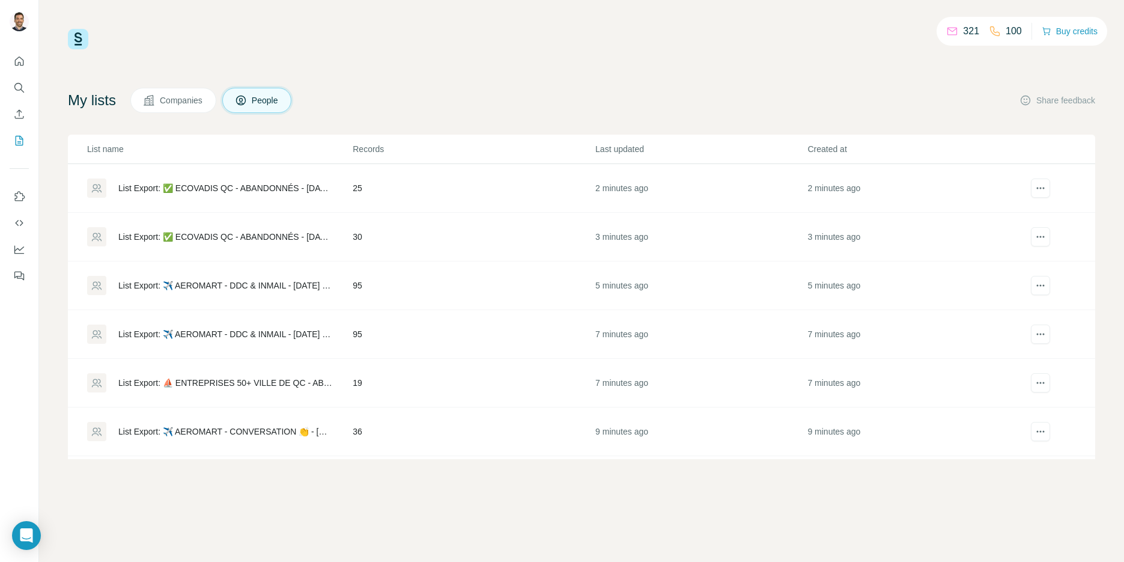
click at [142, 184] on div "List Export: ✅ ECOVADIS QC - ABANDONNÉS - 17/09/2025 21:31" at bounding box center [225, 188] width 214 height 12
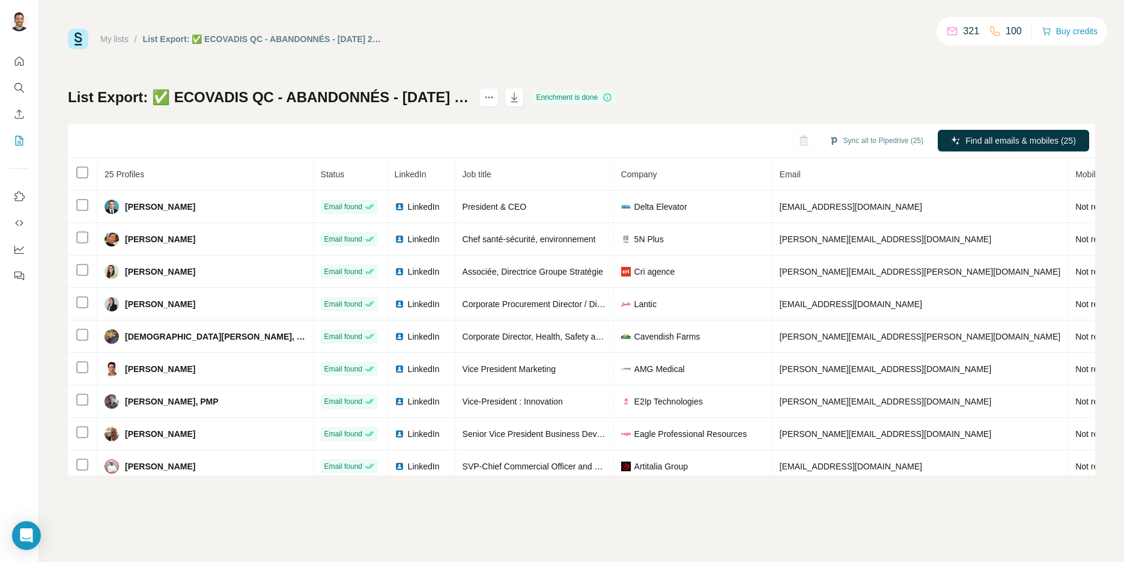
click at [115, 38] on link "My lists" at bounding box center [114, 39] width 28 height 10
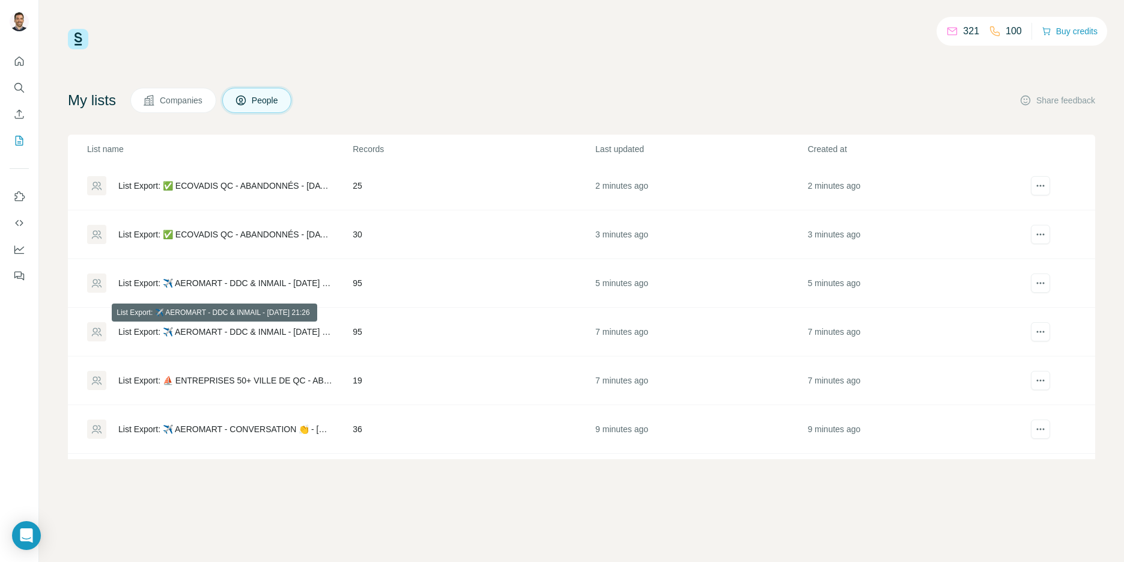
scroll to position [2, 0]
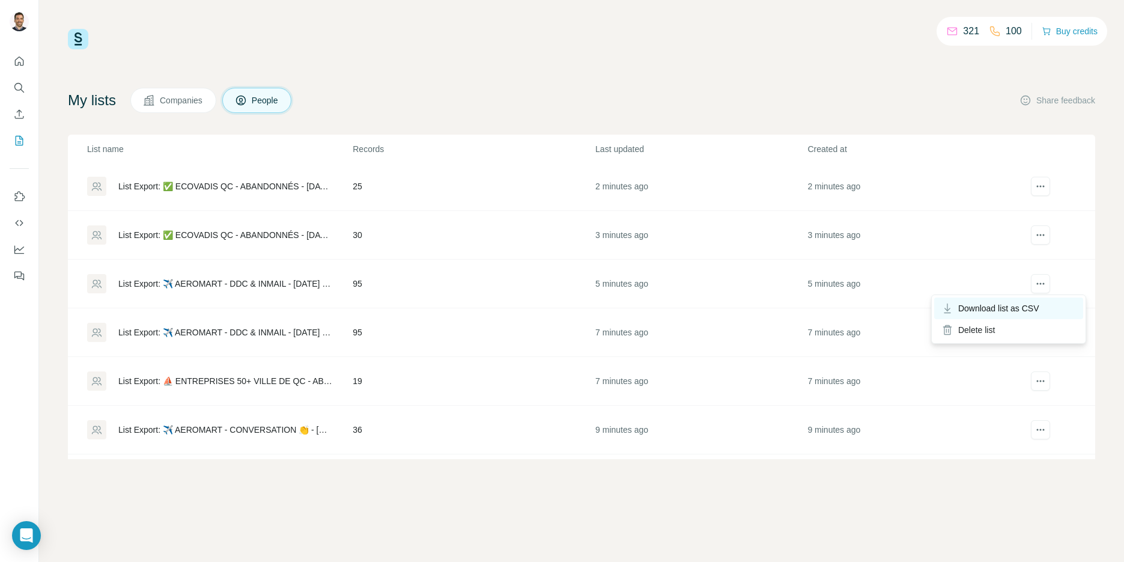
click at [1016, 311] on span "Download list as CSV" at bounding box center [998, 308] width 81 height 12
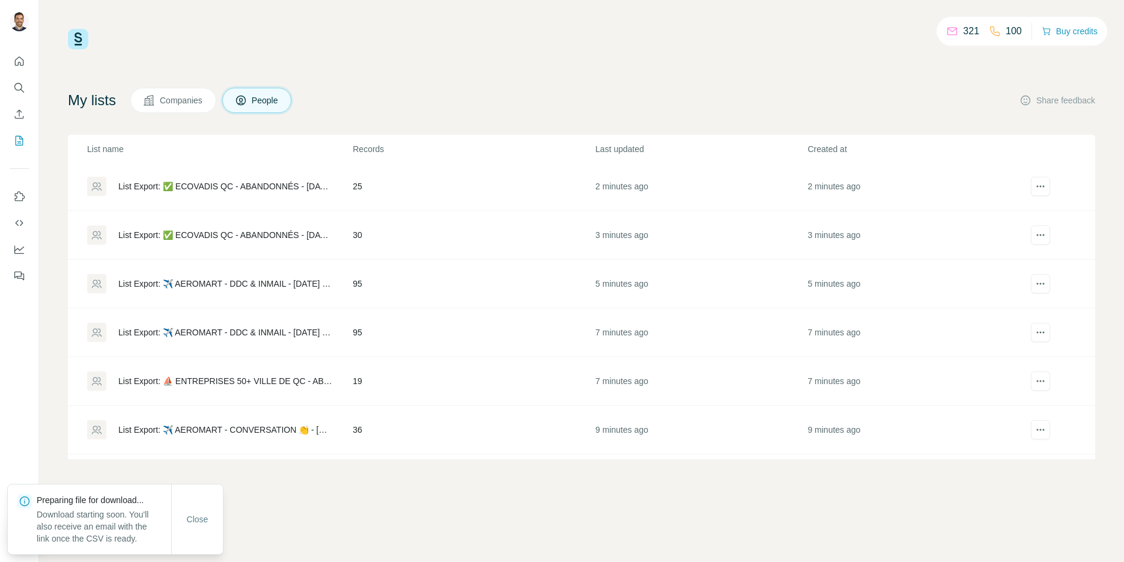
click at [803, 99] on div "My lists Companies People Share feedback" at bounding box center [581, 100] width 1027 height 25
click at [1028, 302] on span "Download list as CSV" at bounding box center [998, 308] width 81 height 12
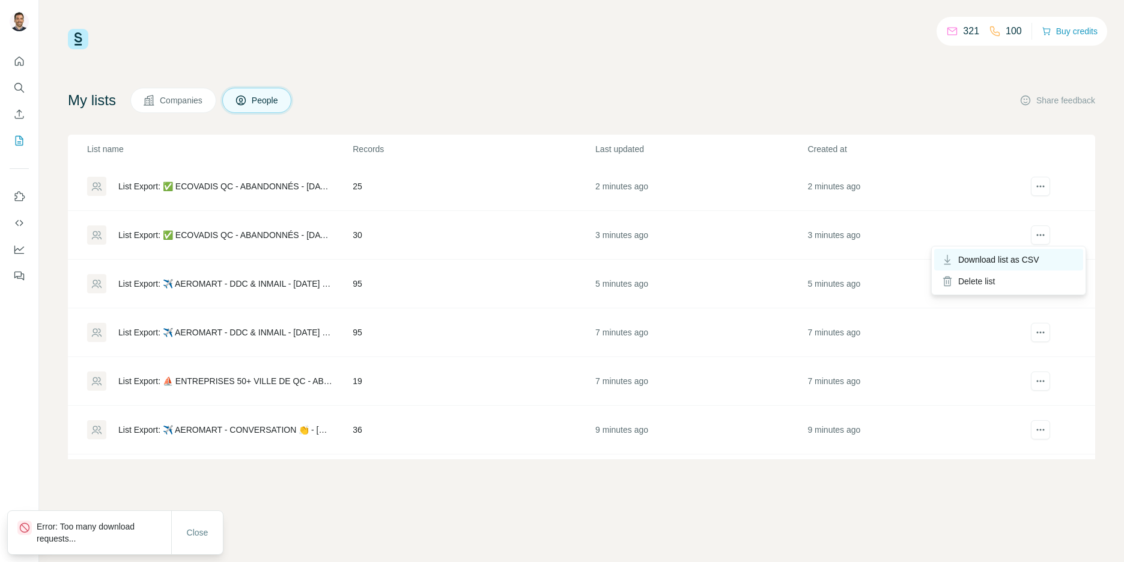
click at [1031, 254] on span "Download list as CSV" at bounding box center [998, 259] width 81 height 12
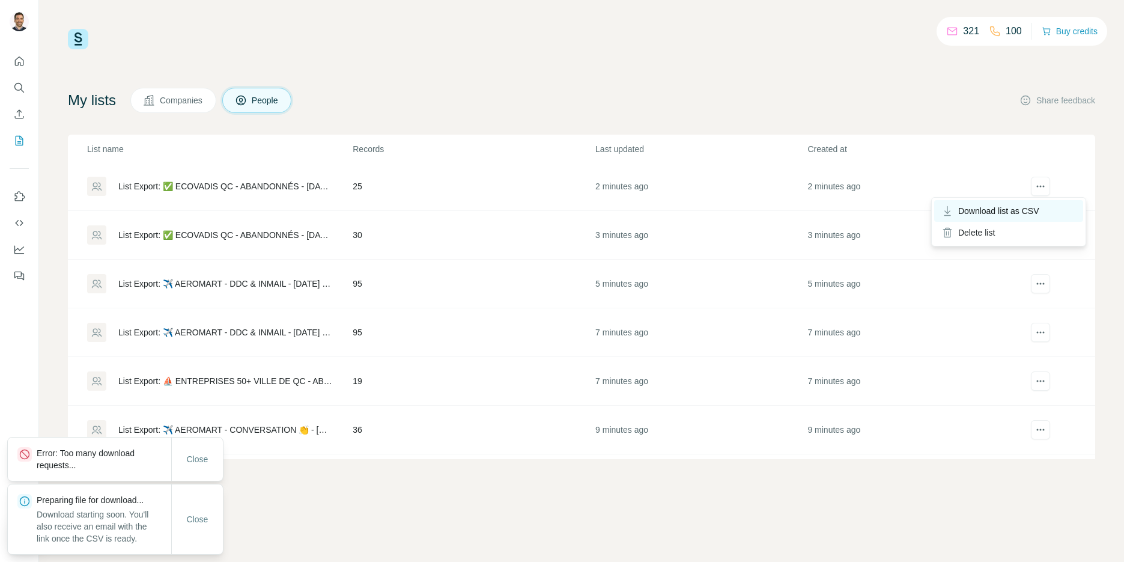
click at [1039, 204] on div "Download list as CSV" at bounding box center [1008, 211] width 149 height 22
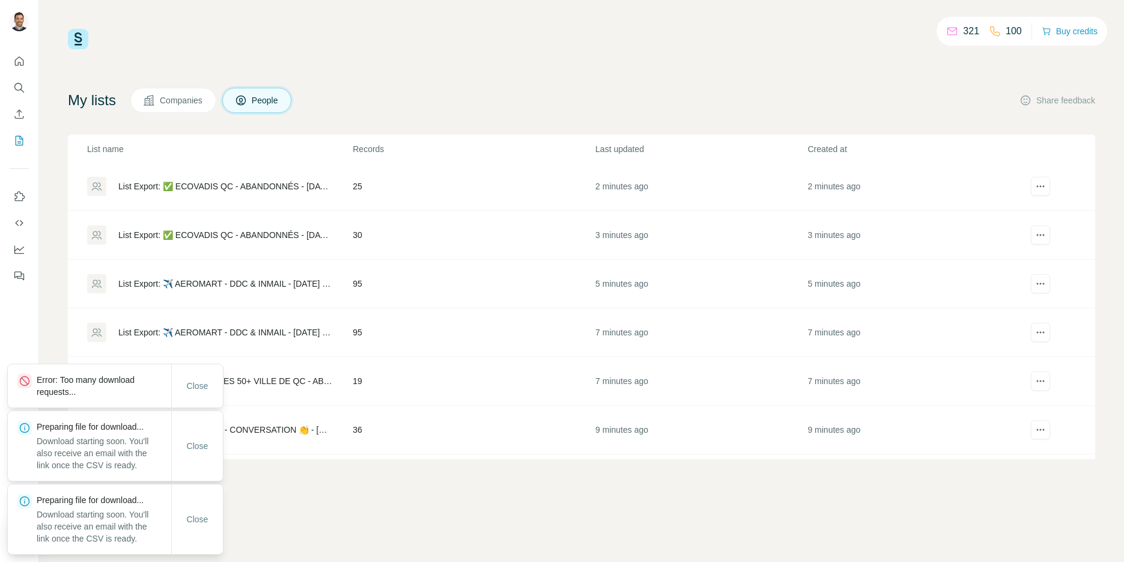
scroll to position [0, 0]
